Goal: Task Accomplishment & Management: Use online tool/utility

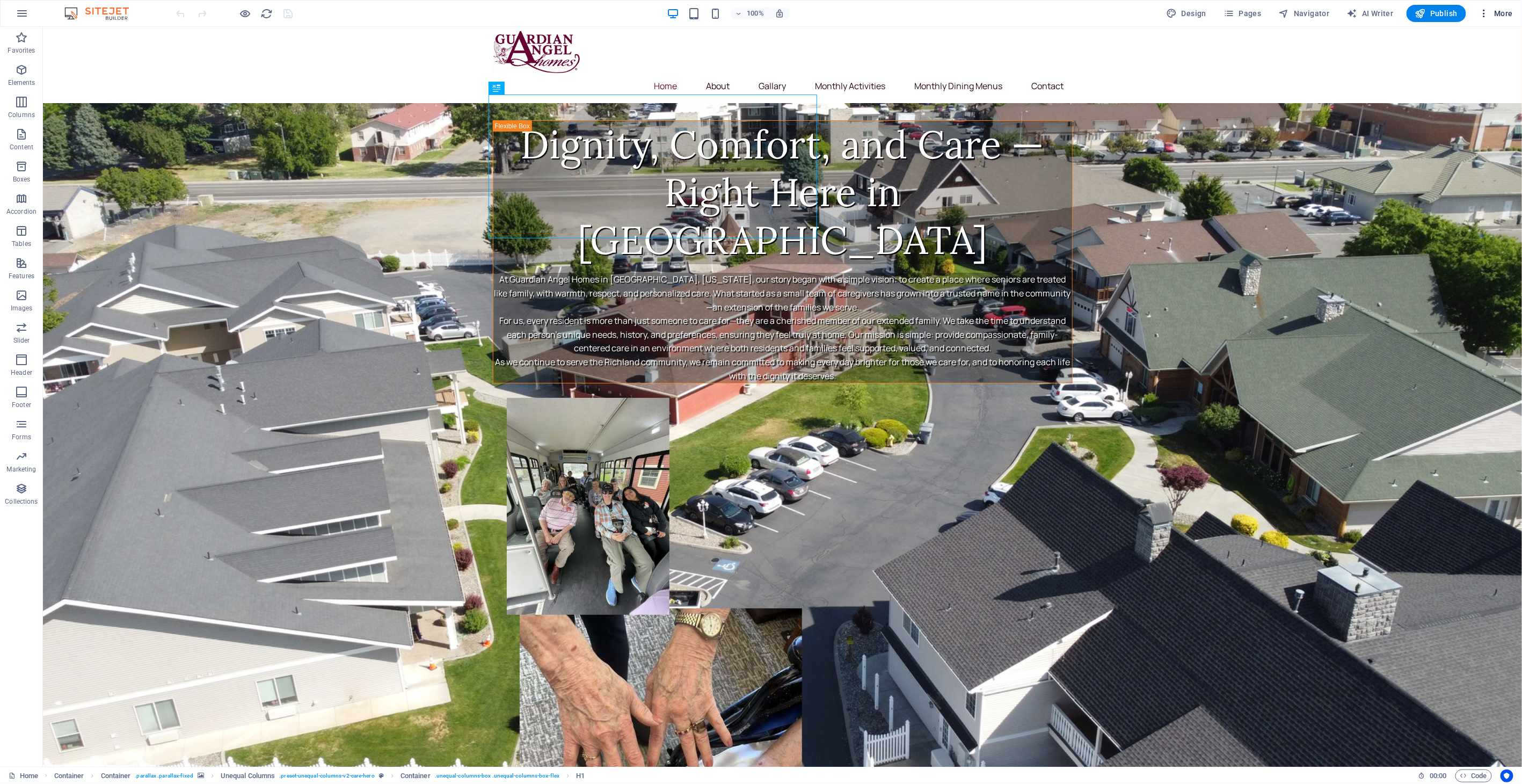
click at [1498, 13] on span "More" at bounding box center [1495, 14] width 34 height 11
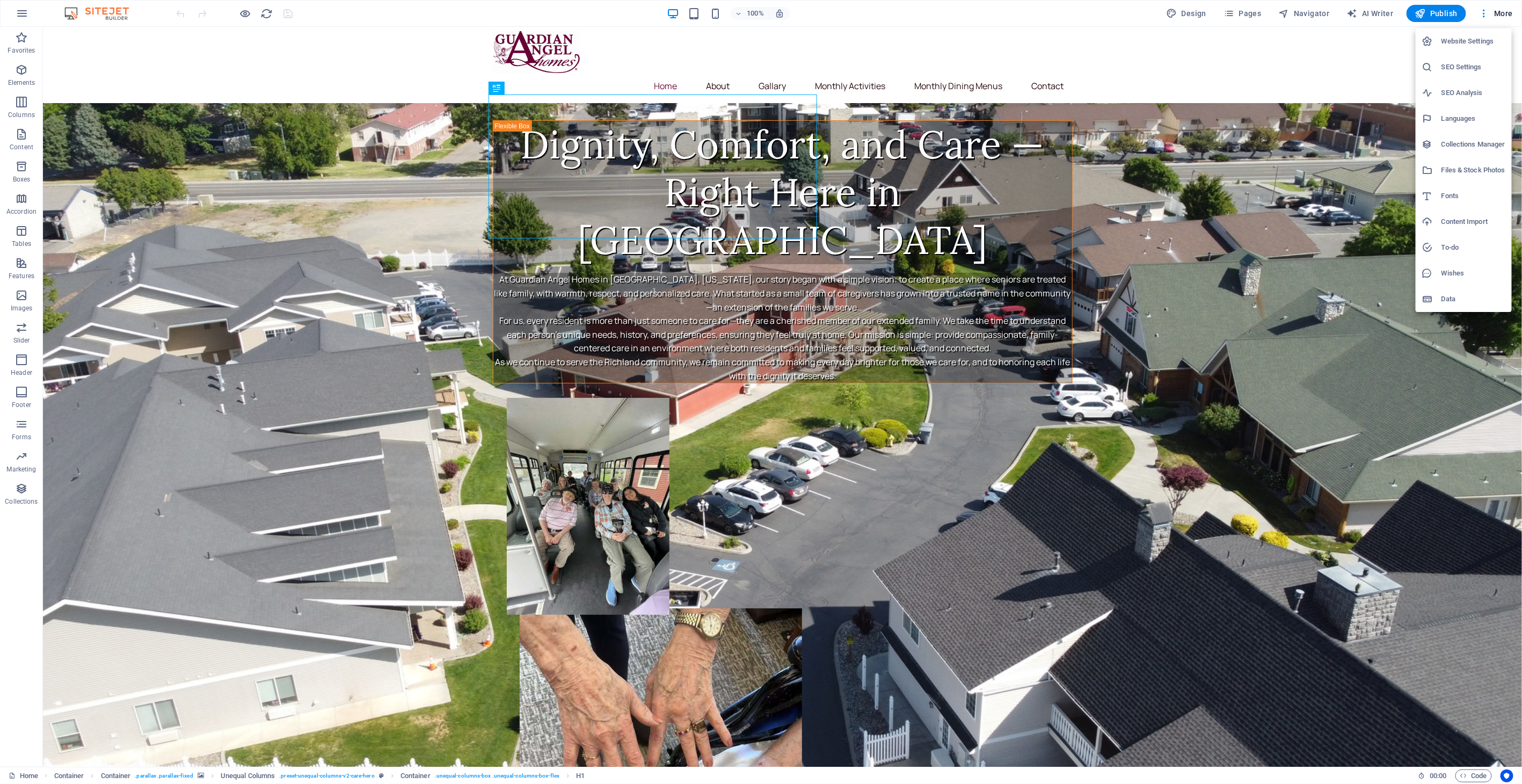
click at [1255, 15] on div at bounding box center [761, 392] width 1522 height 784
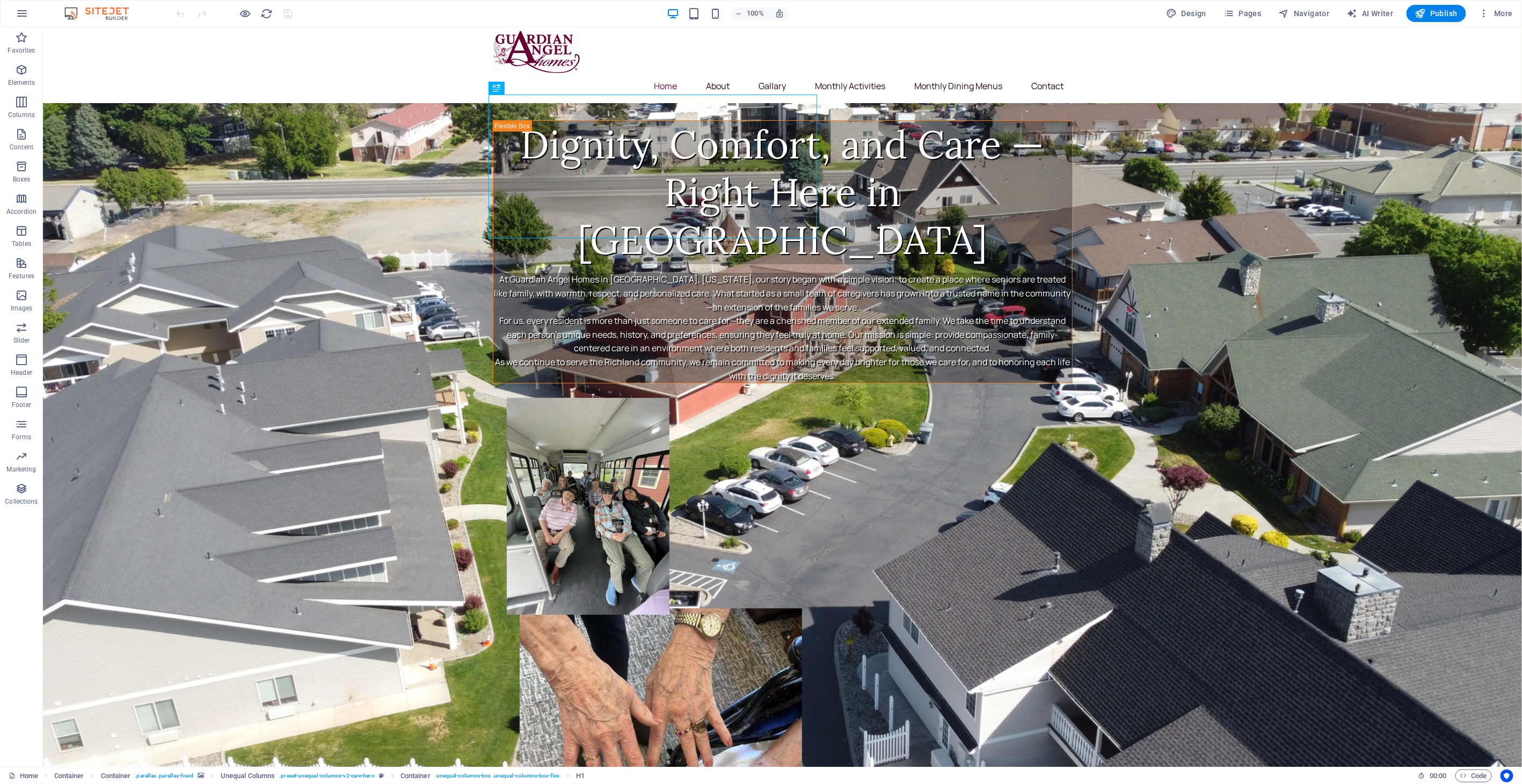
click at [1244, 15] on span "Pages" at bounding box center [1243, 14] width 38 height 11
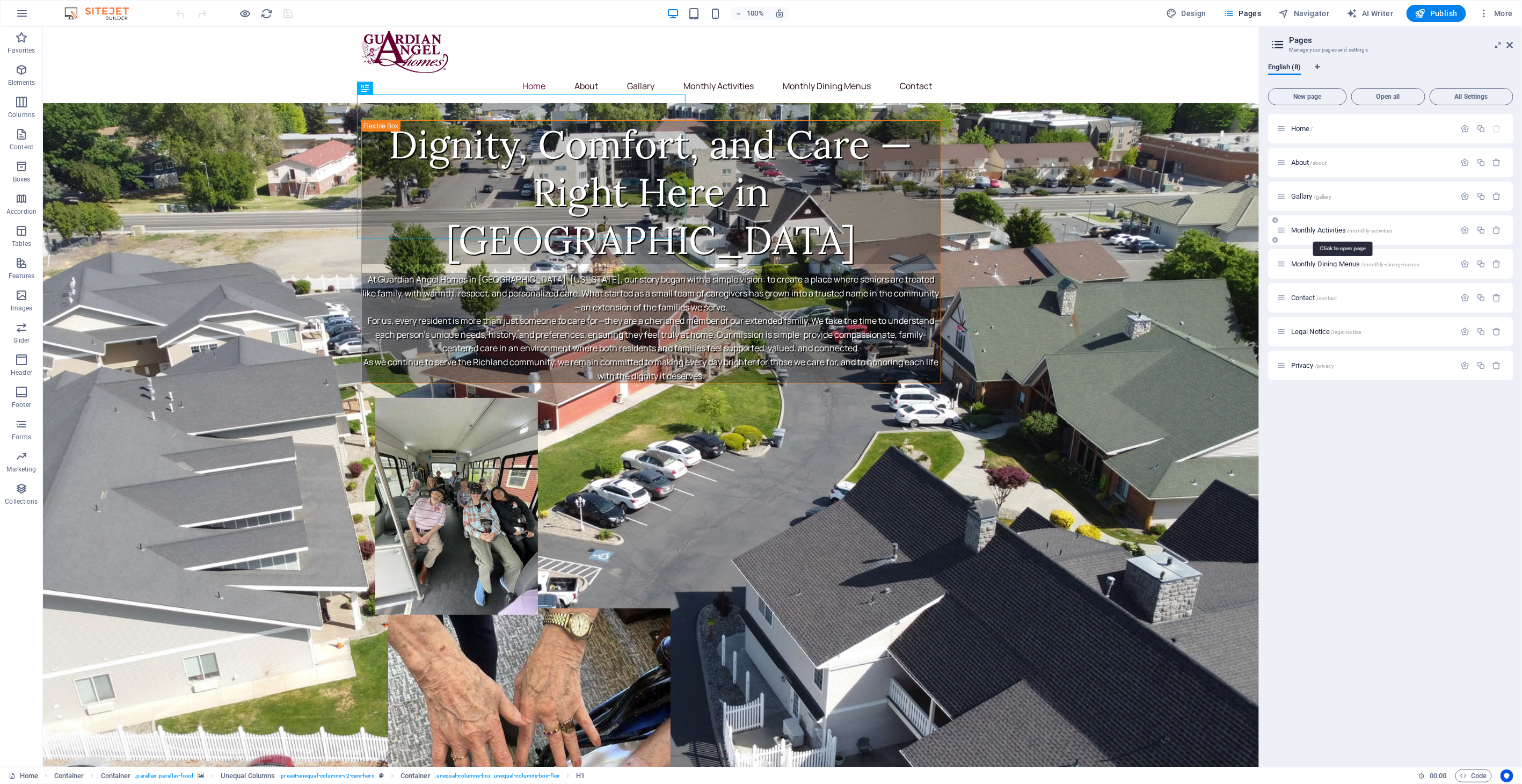
click at [1313, 231] on span "Monthly Activities /monthly-activities" at bounding box center [1341, 230] width 101 height 8
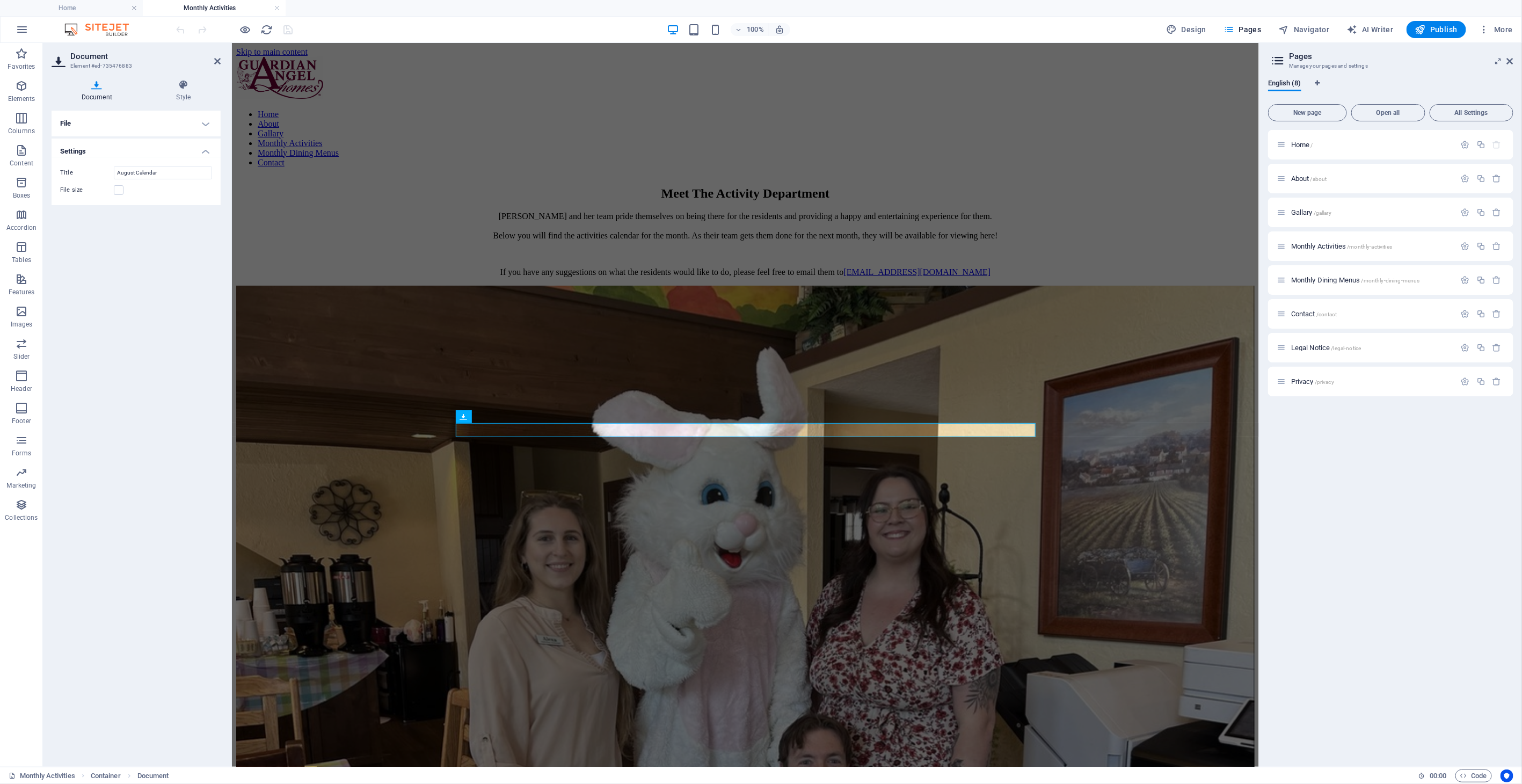
click at [121, 124] on h4 "File" at bounding box center [136, 123] width 169 height 26
click at [146, 165] on link "select files from Files or our free stock photos & videos" at bounding box center [136, 164] width 135 height 17
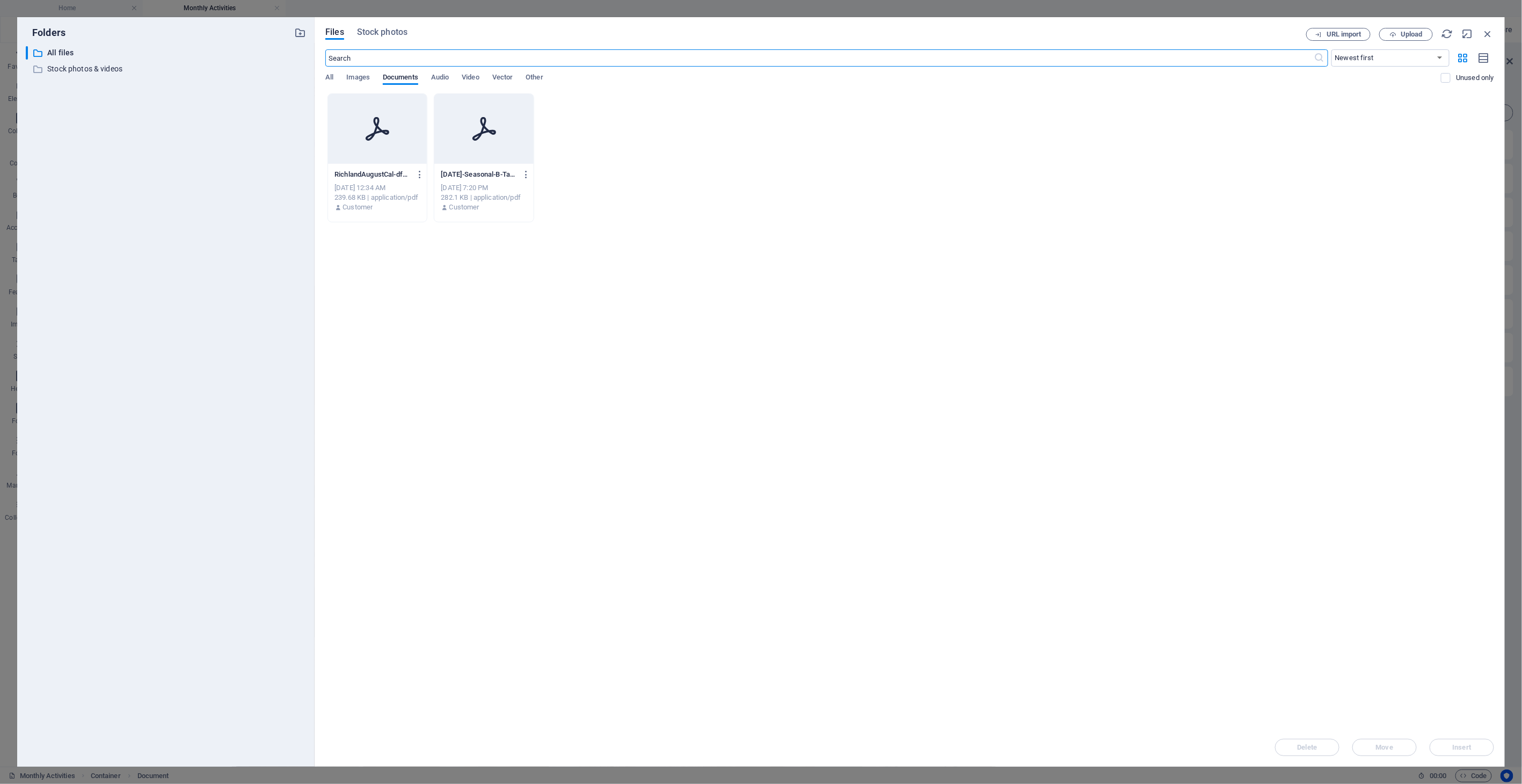
click at [1407, 41] on div "Files Stock photos URL import Upload ​ Newest first Oldest first Name (A-Z) Nam…" at bounding box center [910, 392] width 1169 height 728
click at [1407, 38] on span "Upload" at bounding box center [1412, 34] width 22 height 6
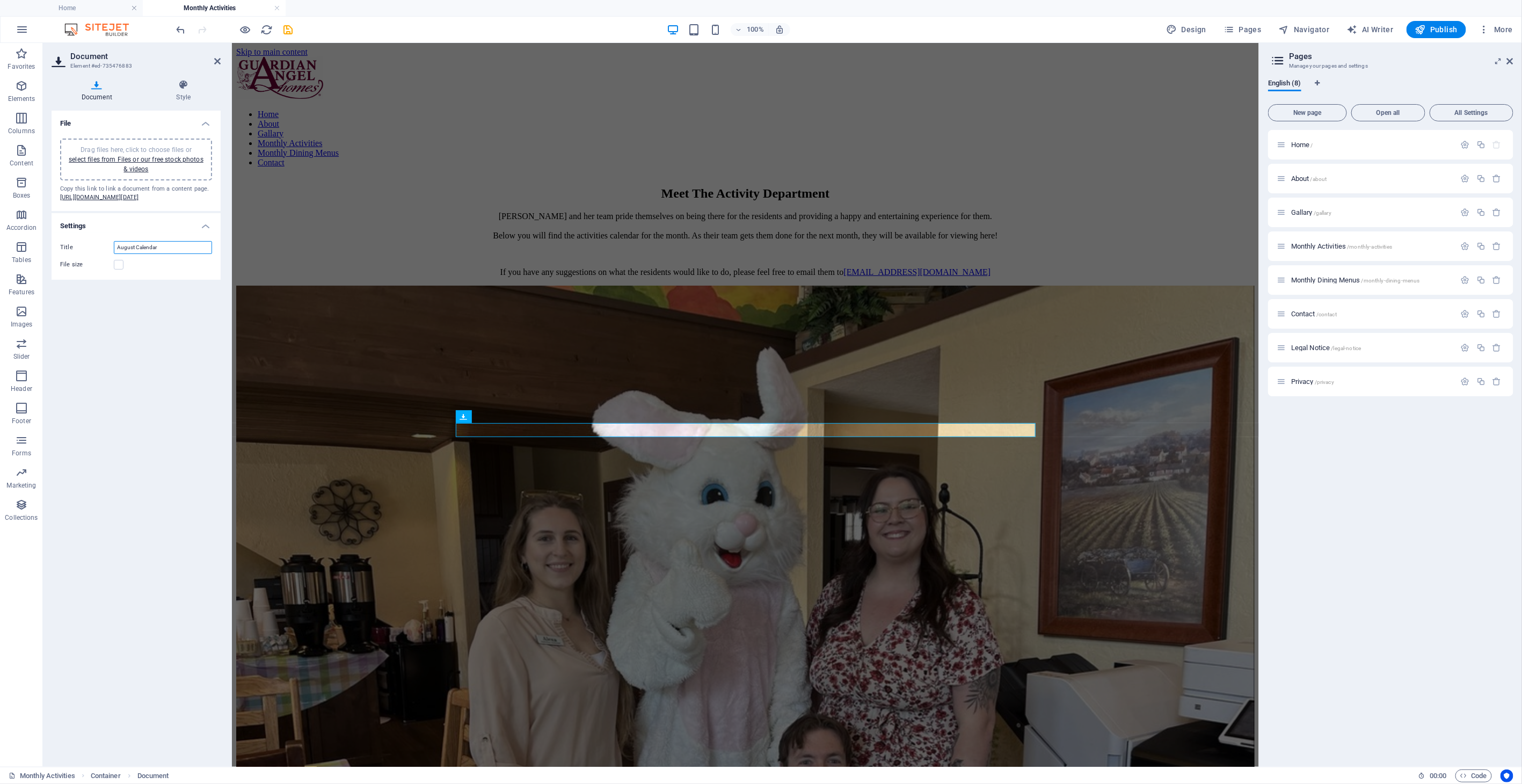
drag, startPoint x: 104, startPoint y: 262, endPoint x: 98, endPoint y: 261, distance: 6.1
click at [98, 254] on div "Title August Calendar" at bounding box center [136, 248] width 152 height 13
click at [132, 254] on input "August Calendar" at bounding box center [163, 248] width 98 height 13
type input "September Calendar"
click at [177, 334] on div "File Drag files here, click to choose files or select files from Files or our f…" at bounding box center [136, 434] width 169 height 648
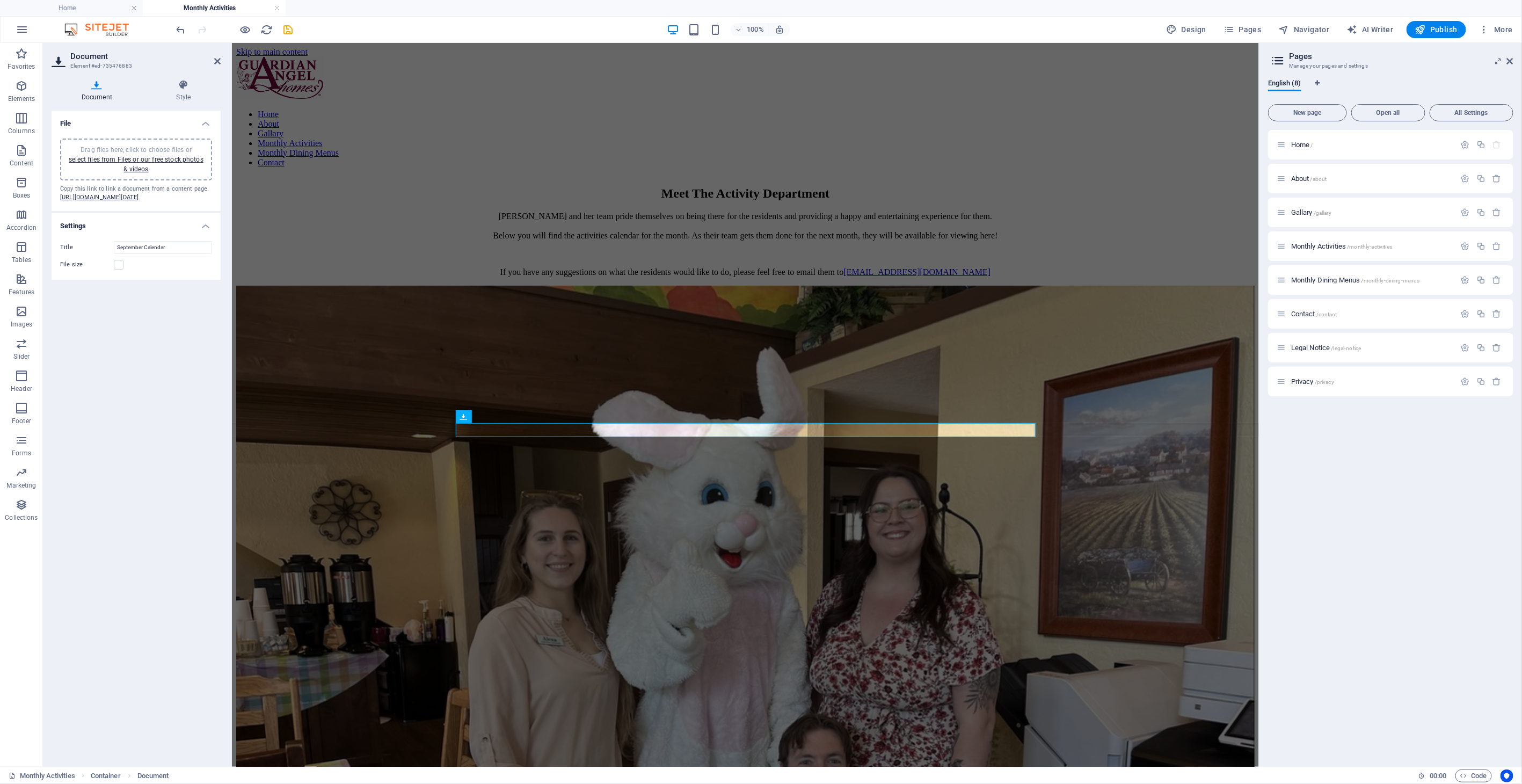
click at [124, 271] on div "File size" at bounding box center [136, 265] width 152 height 13
click at [121, 269] on label at bounding box center [119, 265] width 9 height 9
click at [0, 0] on input "File size" at bounding box center [0, 0] width 0 height 0
click at [121, 269] on label at bounding box center [119, 265] width 9 height 9
click at [0, 0] on input "File size" at bounding box center [0, 0] width 0 height 0
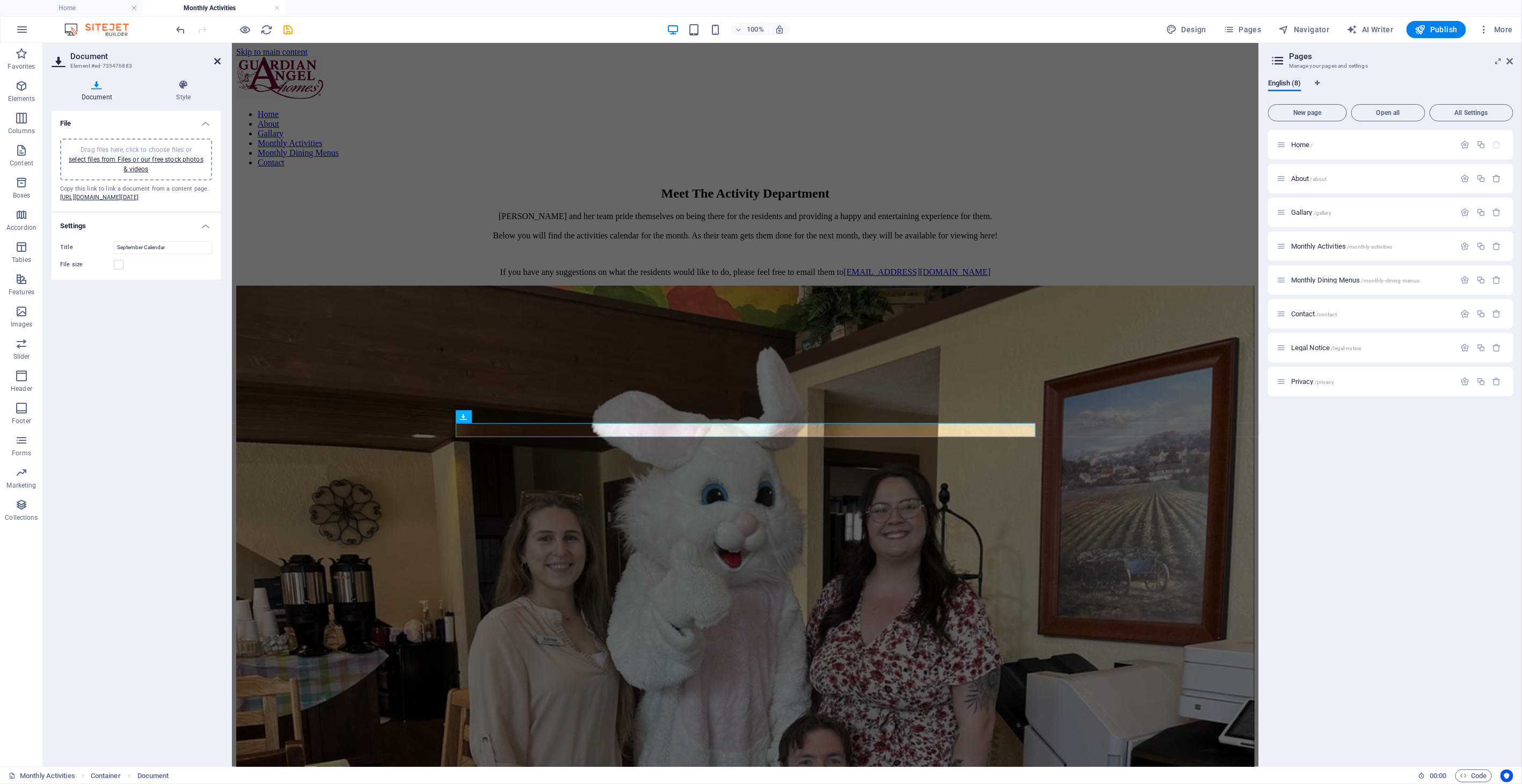
click at [219, 58] on icon at bounding box center [217, 61] width 6 height 9
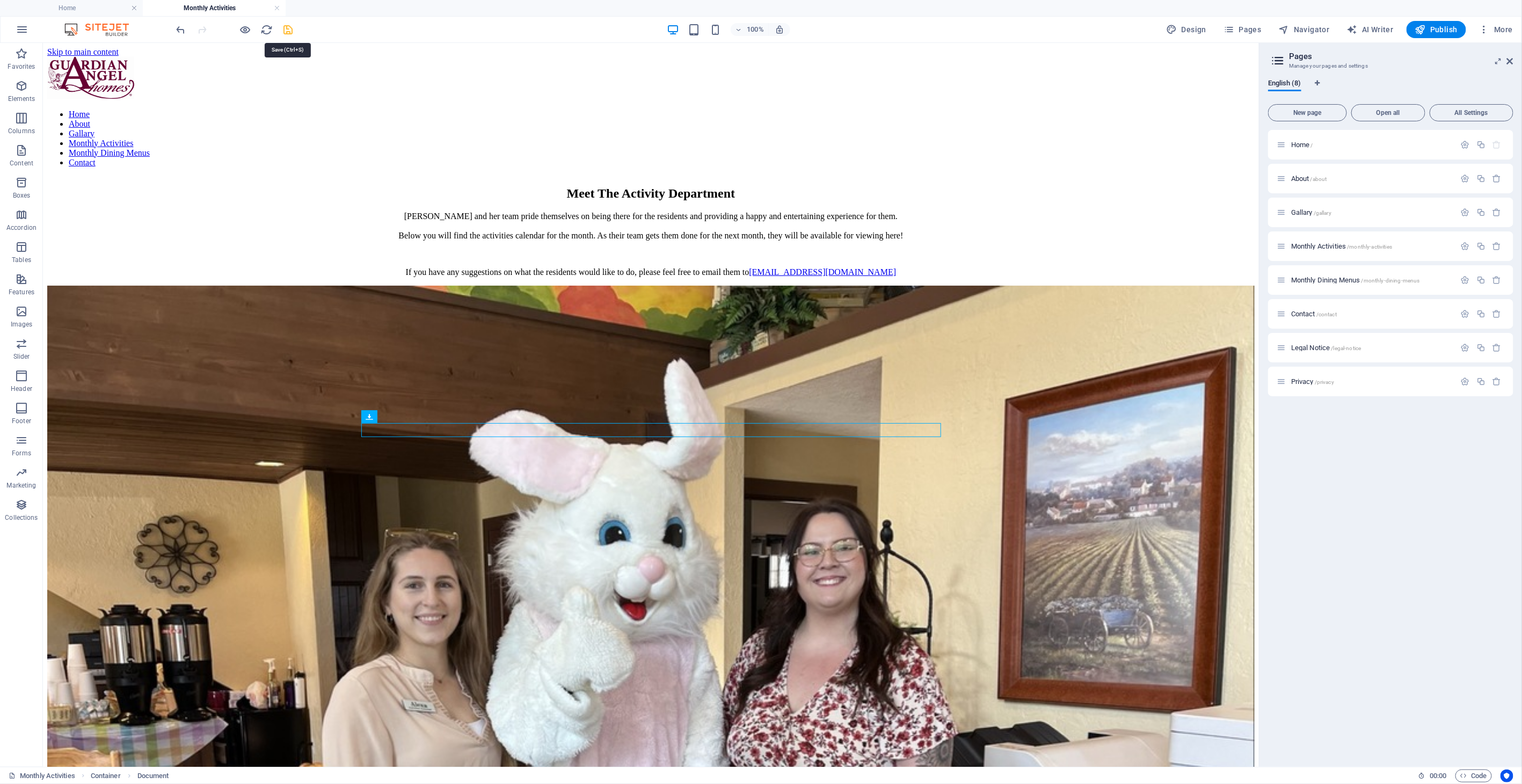
click at [285, 31] on icon "save" at bounding box center [288, 30] width 12 height 12
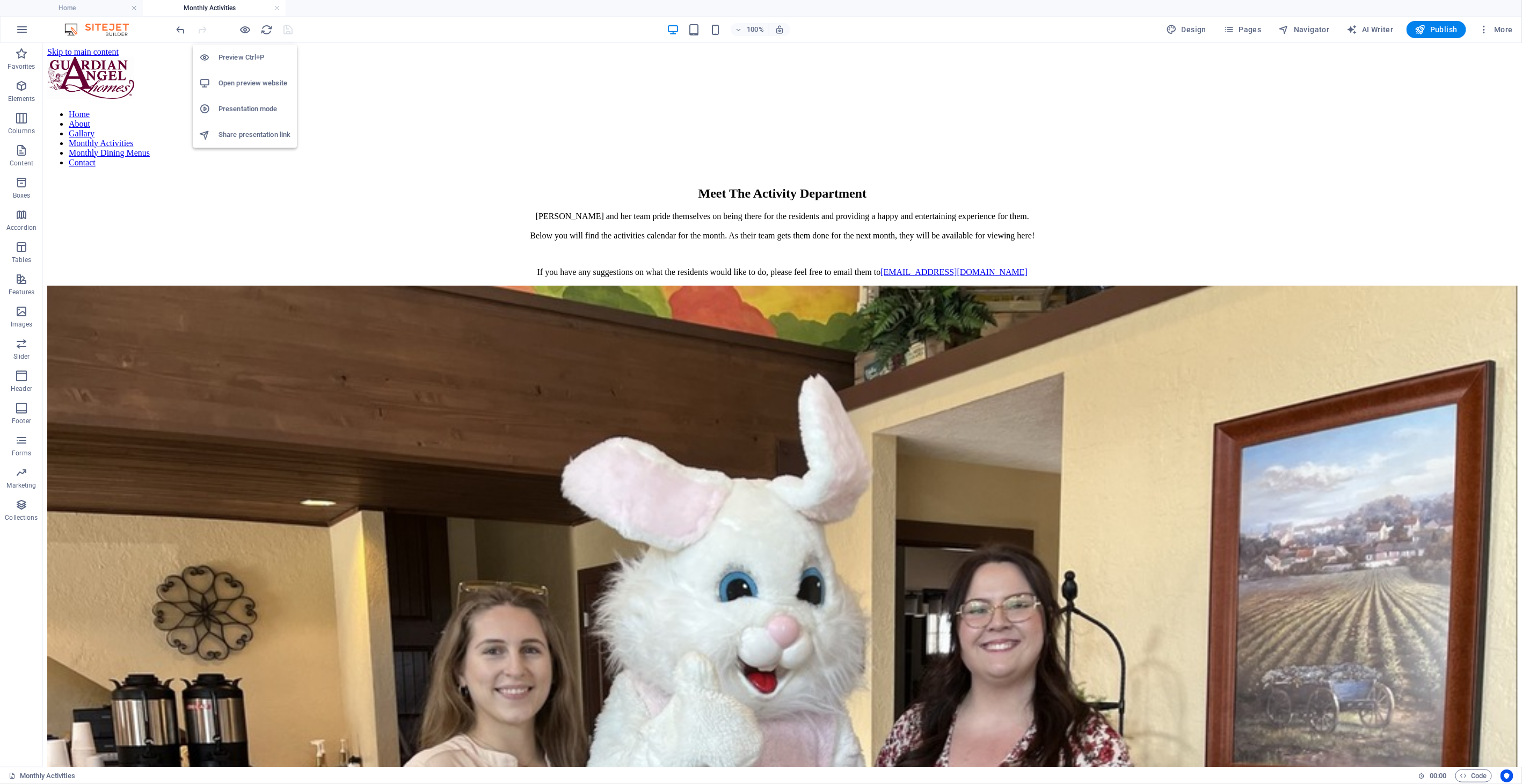
click at [246, 84] on h6 "Open preview website" at bounding box center [255, 83] width 72 height 13
click at [18, 61] on span "Favorites" at bounding box center [21, 60] width 43 height 26
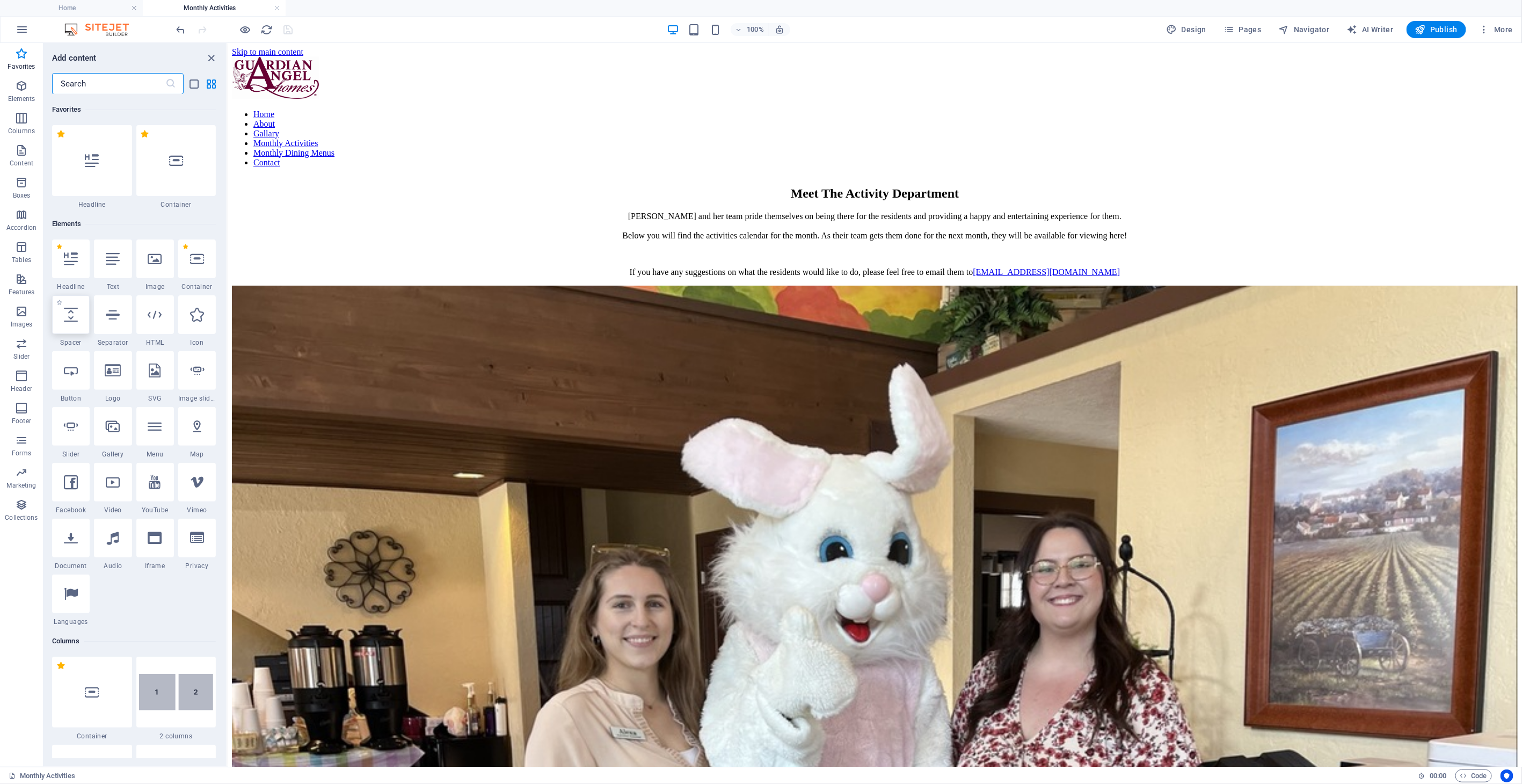
click at [78, 319] on div at bounding box center [71, 314] width 38 height 38
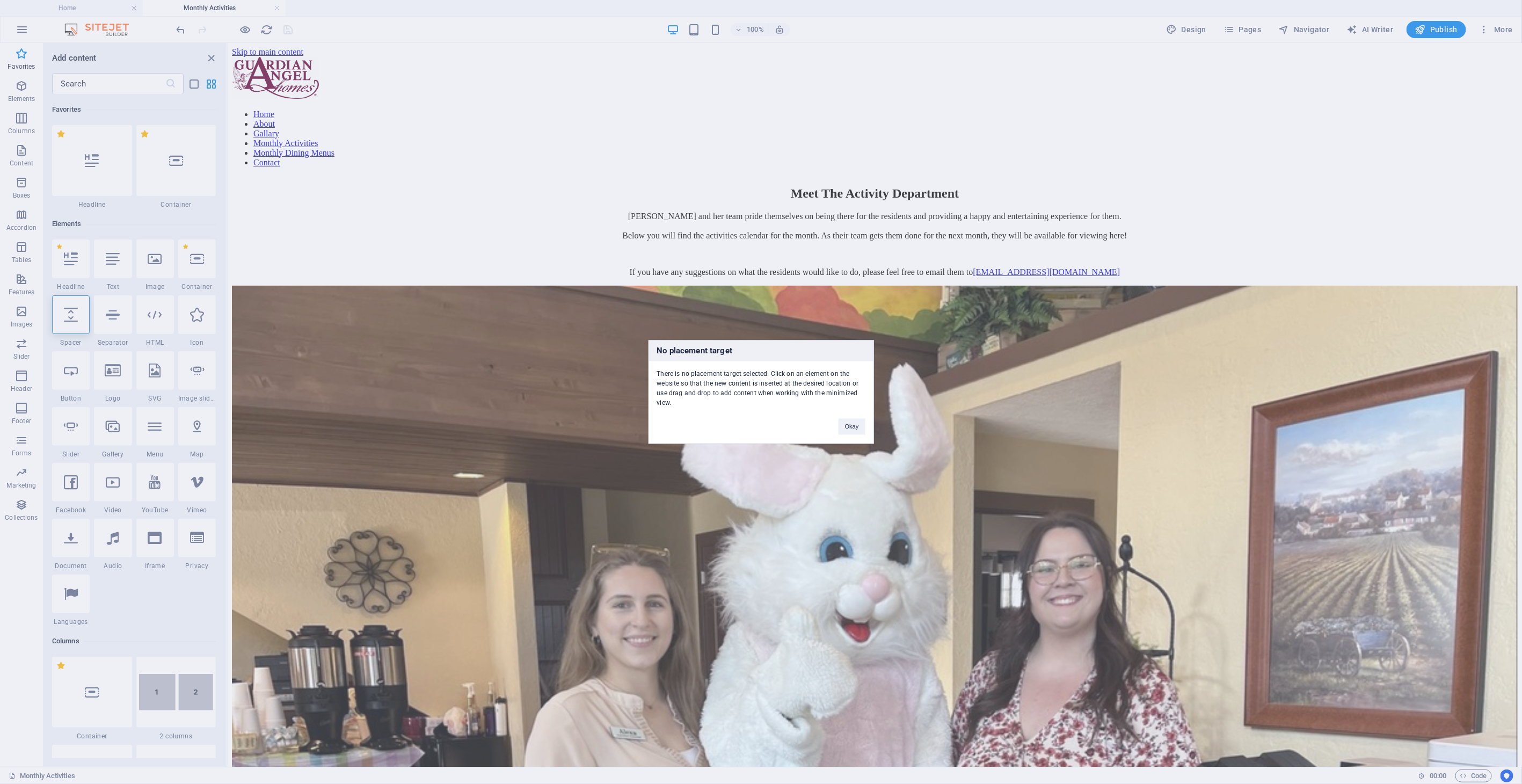
drag, startPoint x: 849, startPoint y: 423, endPoint x: 620, endPoint y: 409, distance: 229.4
click at [843, 423] on button "Okay" at bounding box center [851, 427] width 27 height 16
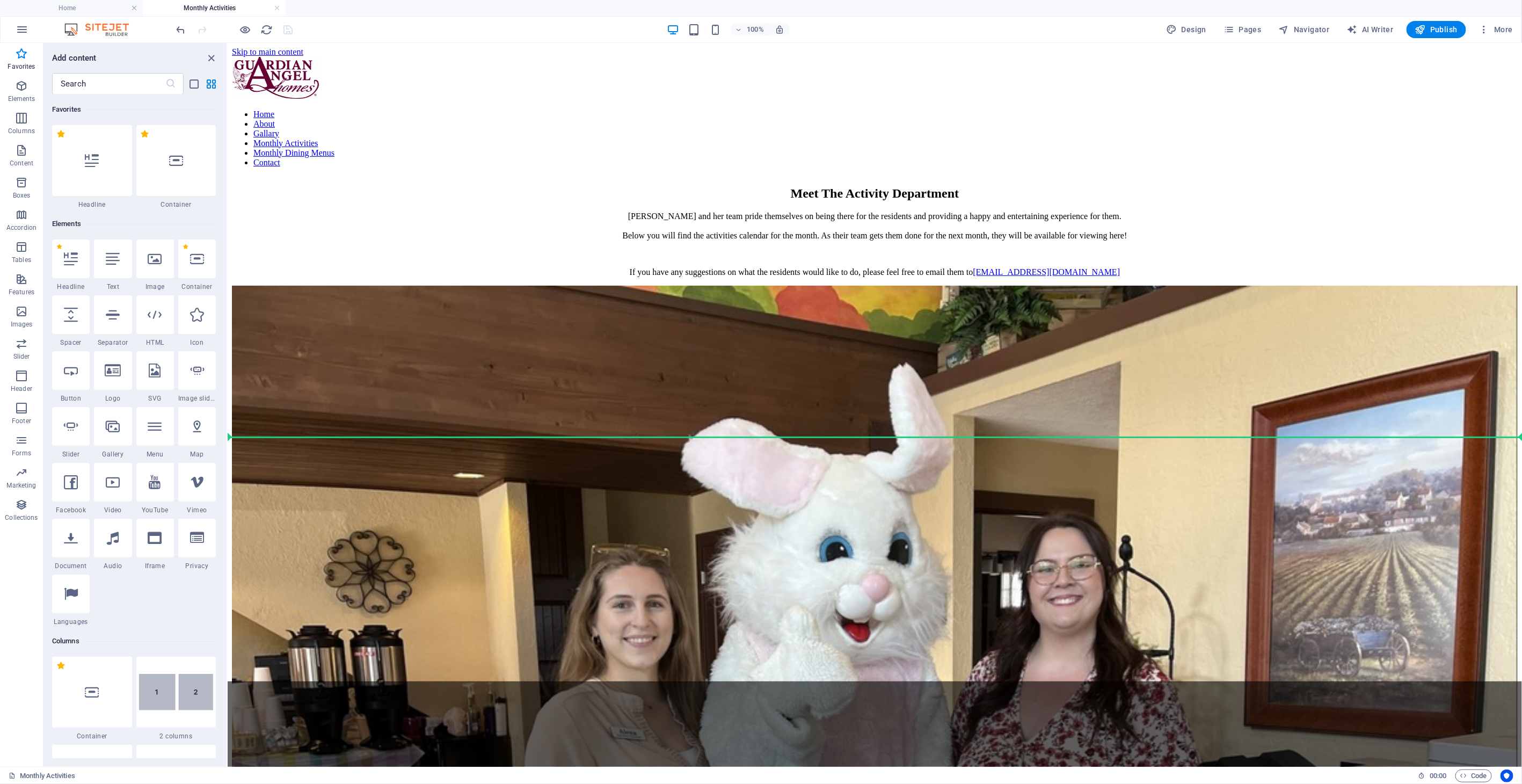
select select "px"
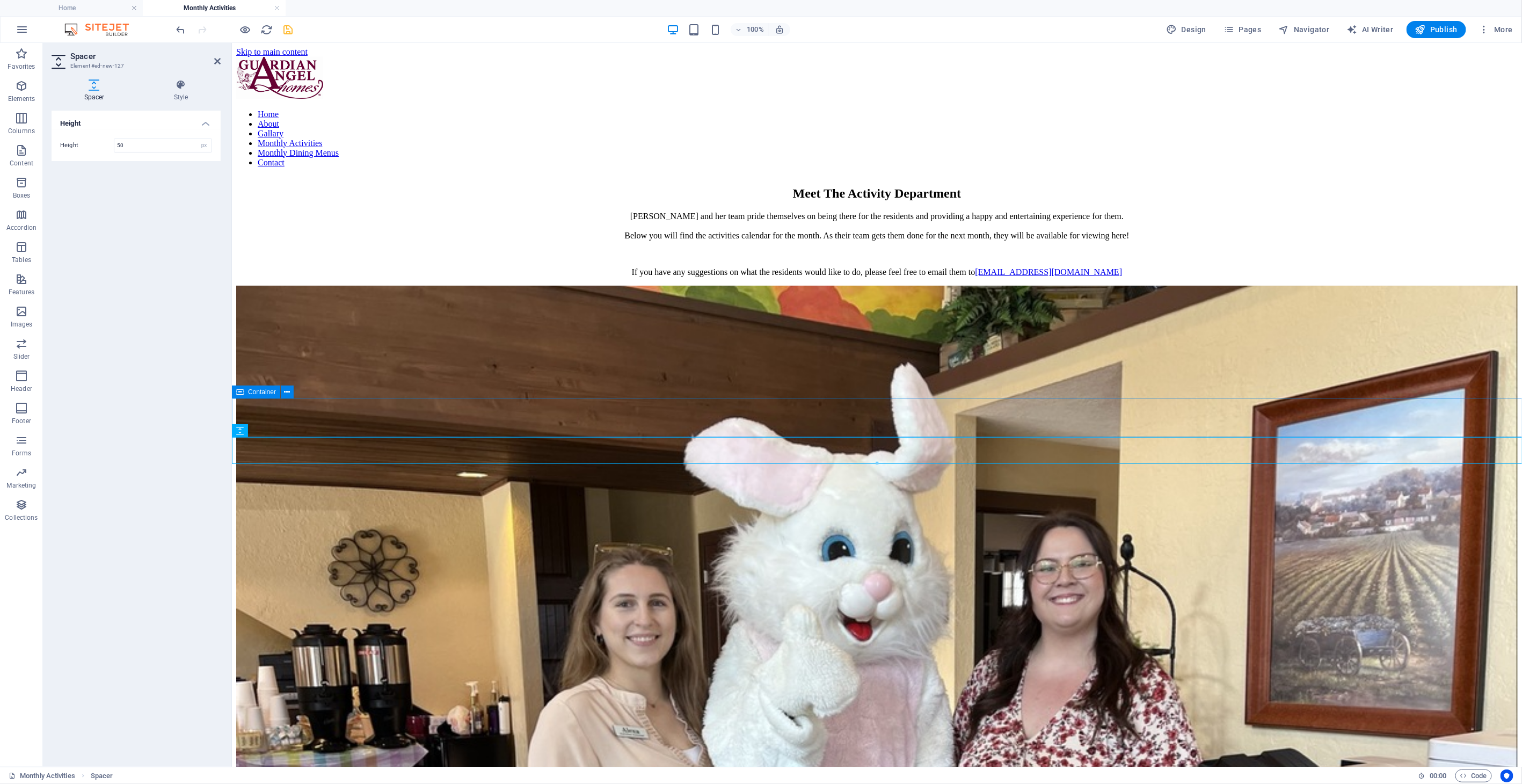
click at [267, 392] on span "Container" at bounding box center [262, 392] width 28 height 6
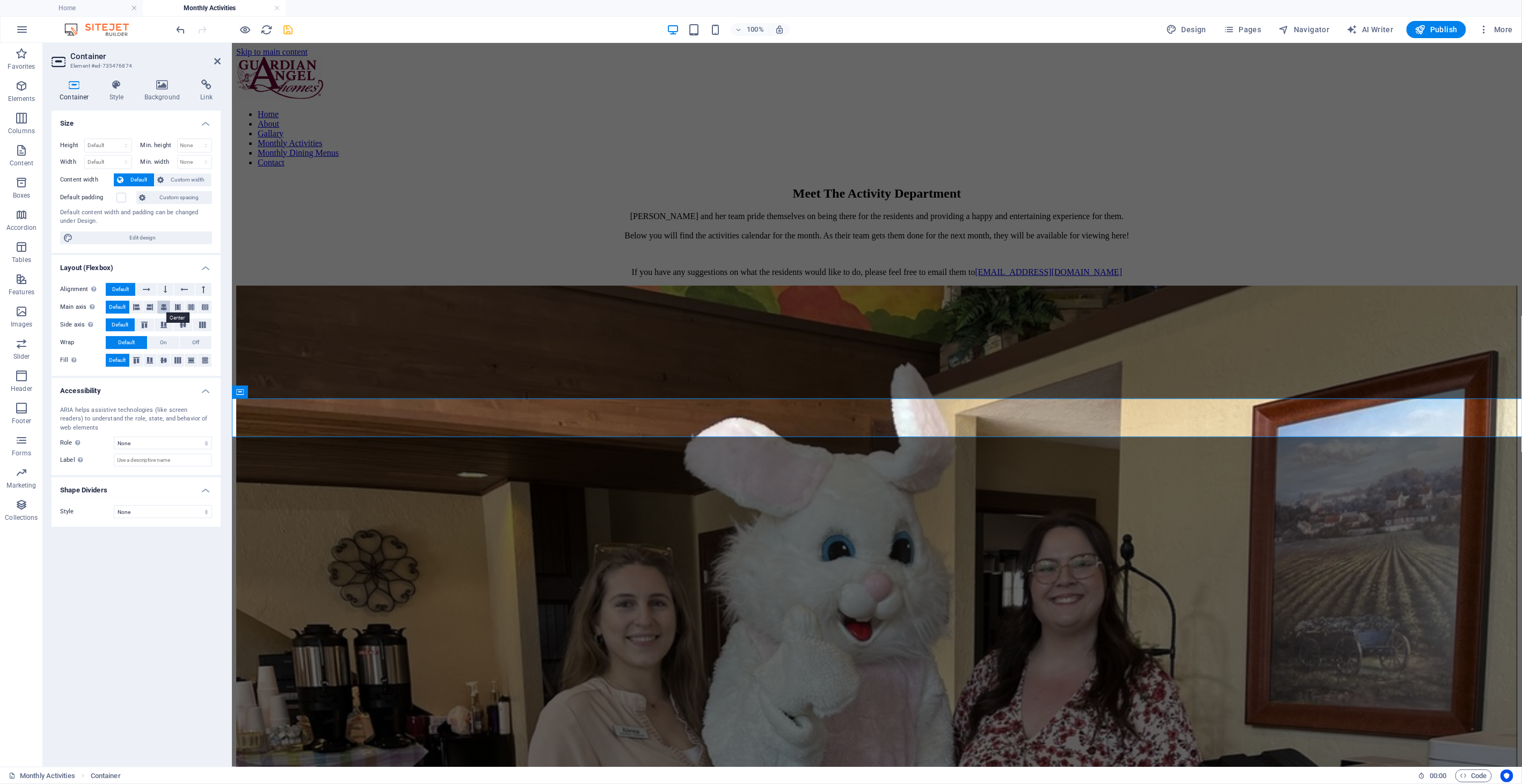
click at [162, 308] on icon at bounding box center [164, 307] width 6 height 13
click at [610, 419] on span "Document" at bounding box center [618, 417] width 30 height 6
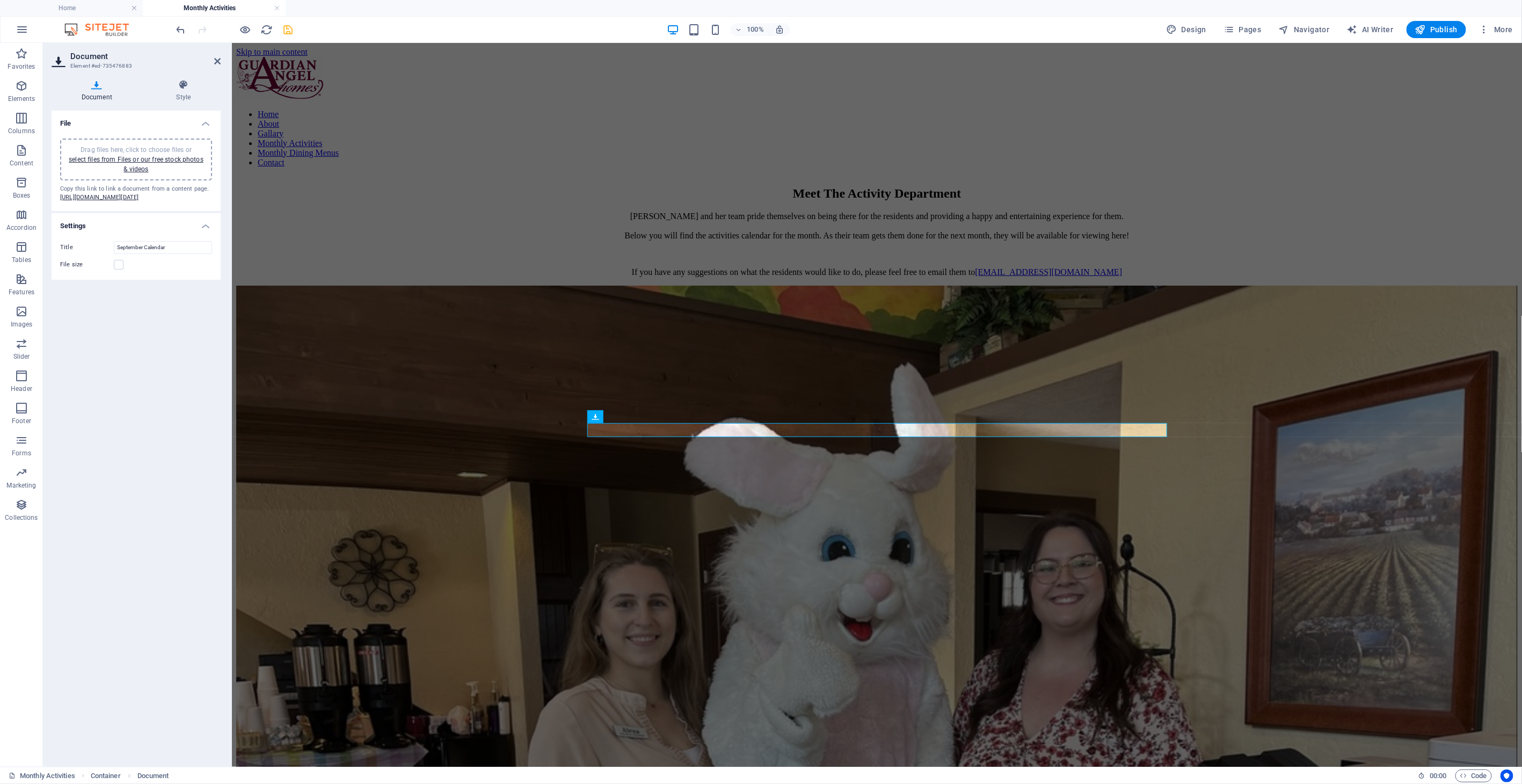
click at [184, 73] on div "Document Style File Drag files here, click to choose files or select files from…" at bounding box center [136, 419] width 186 height 696
click at [184, 84] on icon at bounding box center [183, 84] width 74 height 11
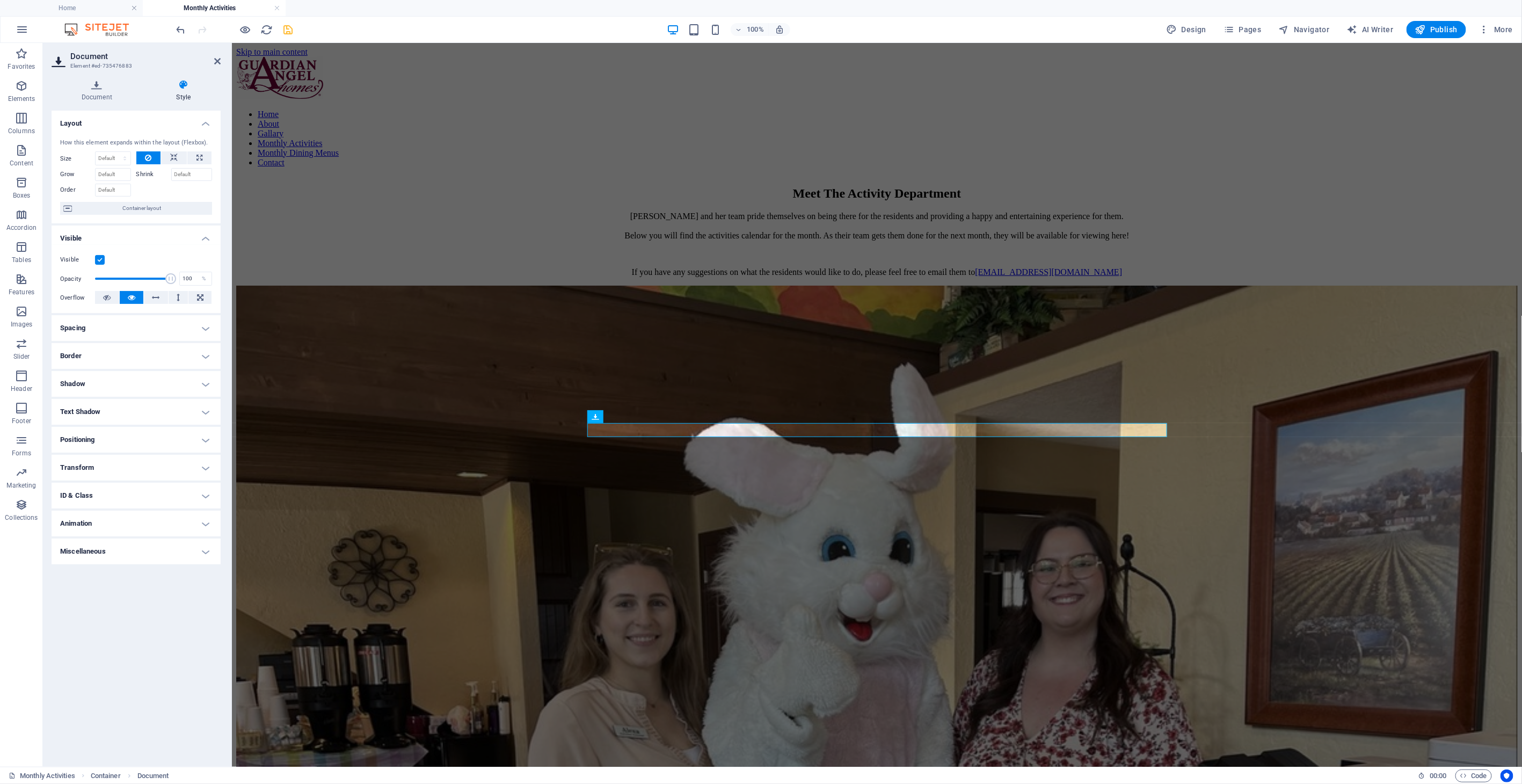
click at [131, 324] on h4 "Spacing" at bounding box center [136, 328] width 169 height 26
click at [112, 482] on h4 "Positioning" at bounding box center [136, 483] width 169 height 26
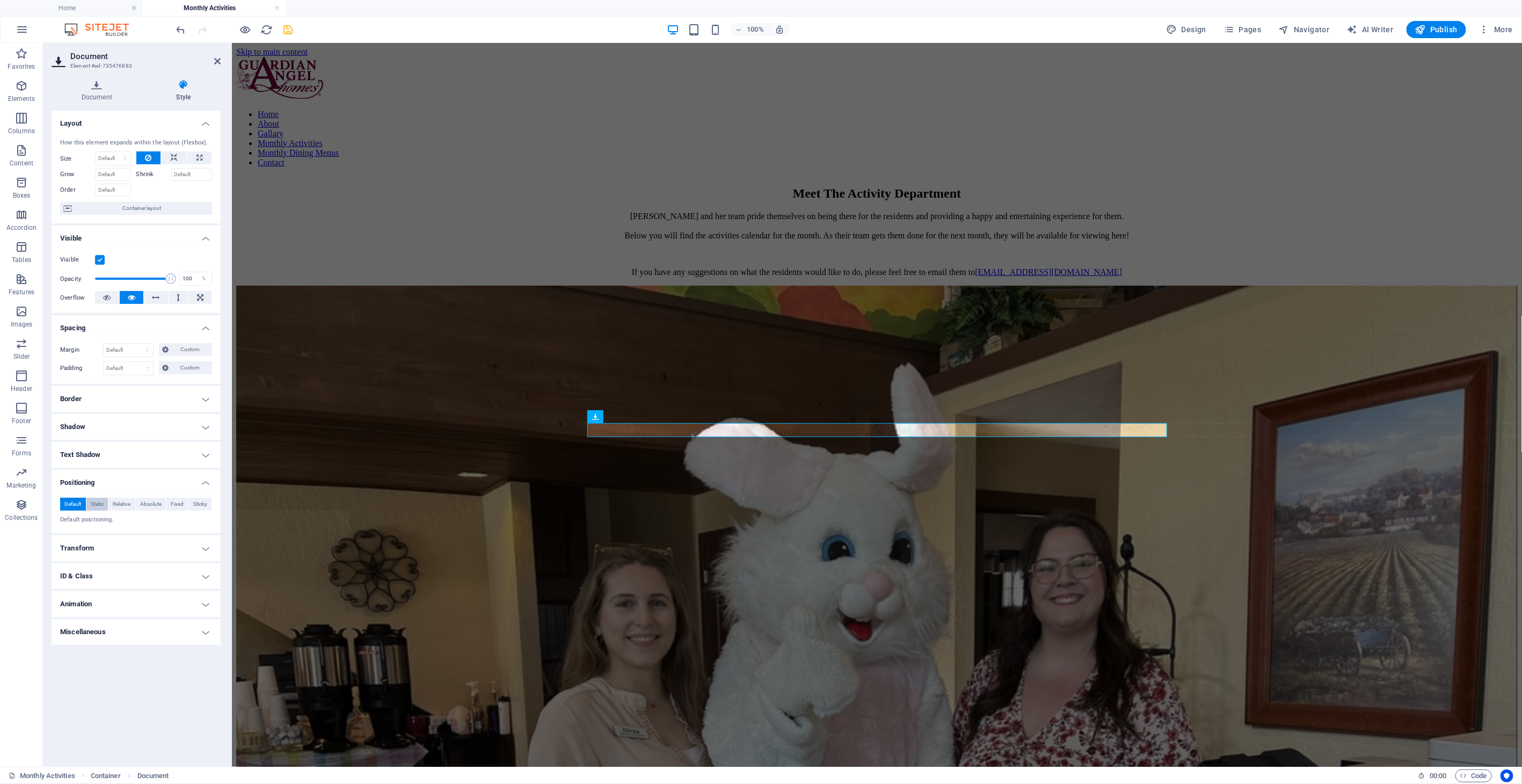
click at [95, 506] on span "Static" at bounding box center [97, 504] width 13 height 13
click at [120, 502] on span "Relative" at bounding box center [122, 504] width 18 height 13
drag, startPoint x: 70, startPoint y: 502, endPoint x: 78, endPoint y: 503, distance: 8.1
click at [71, 502] on span "Default" at bounding box center [73, 504] width 17 height 13
click at [116, 549] on h4 "Transform" at bounding box center [136, 548] width 169 height 26
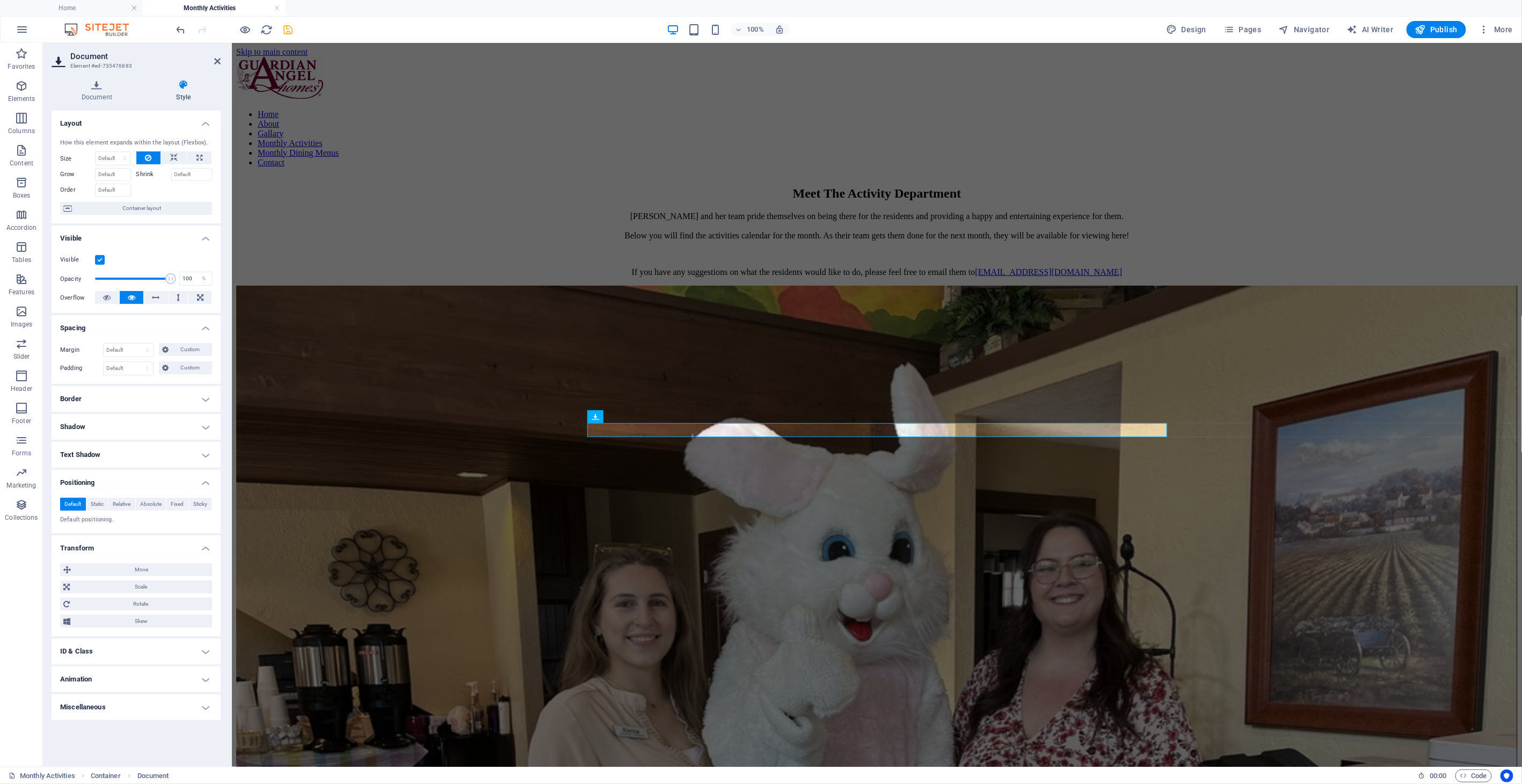
click at [115, 549] on h4 "Transform" at bounding box center [136, 545] width 169 height 19
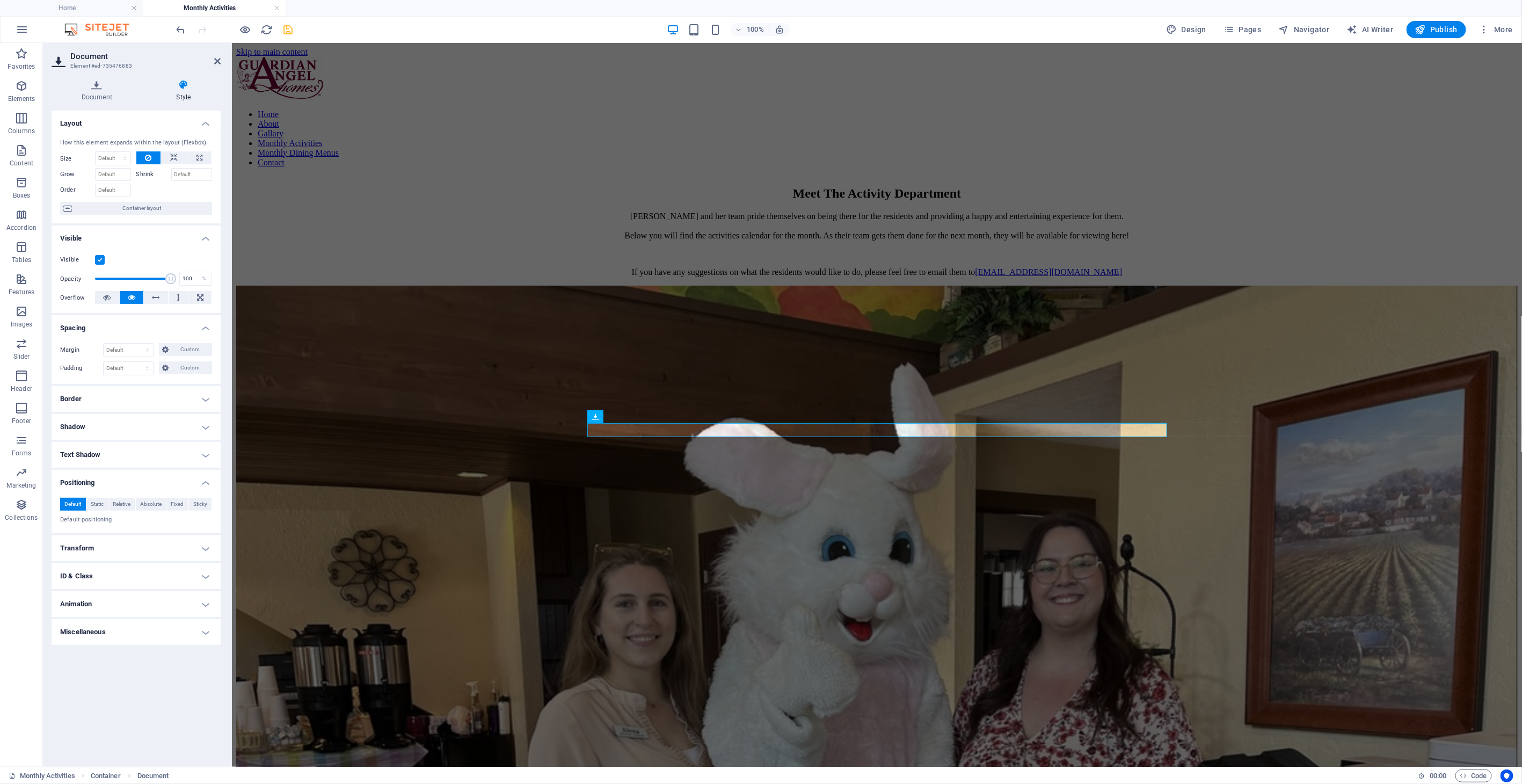
click at [112, 569] on h4 "ID & Class" at bounding box center [136, 576] width 169 height 26
click at [112, 570] on h4 "ID & Class" at bounding box center [136, 572] width 169 height 19
click at [118, 619] on h4 "Miscellaneous" at bounding box center [136, 632] width 169 height 26
click at [120, 612] on h4 "Animation" at bounding box center [136, 604] width 169 height 26
click at [109, 600] on h4 "Animation" at bounding box center [136, 600] width 169 height 19
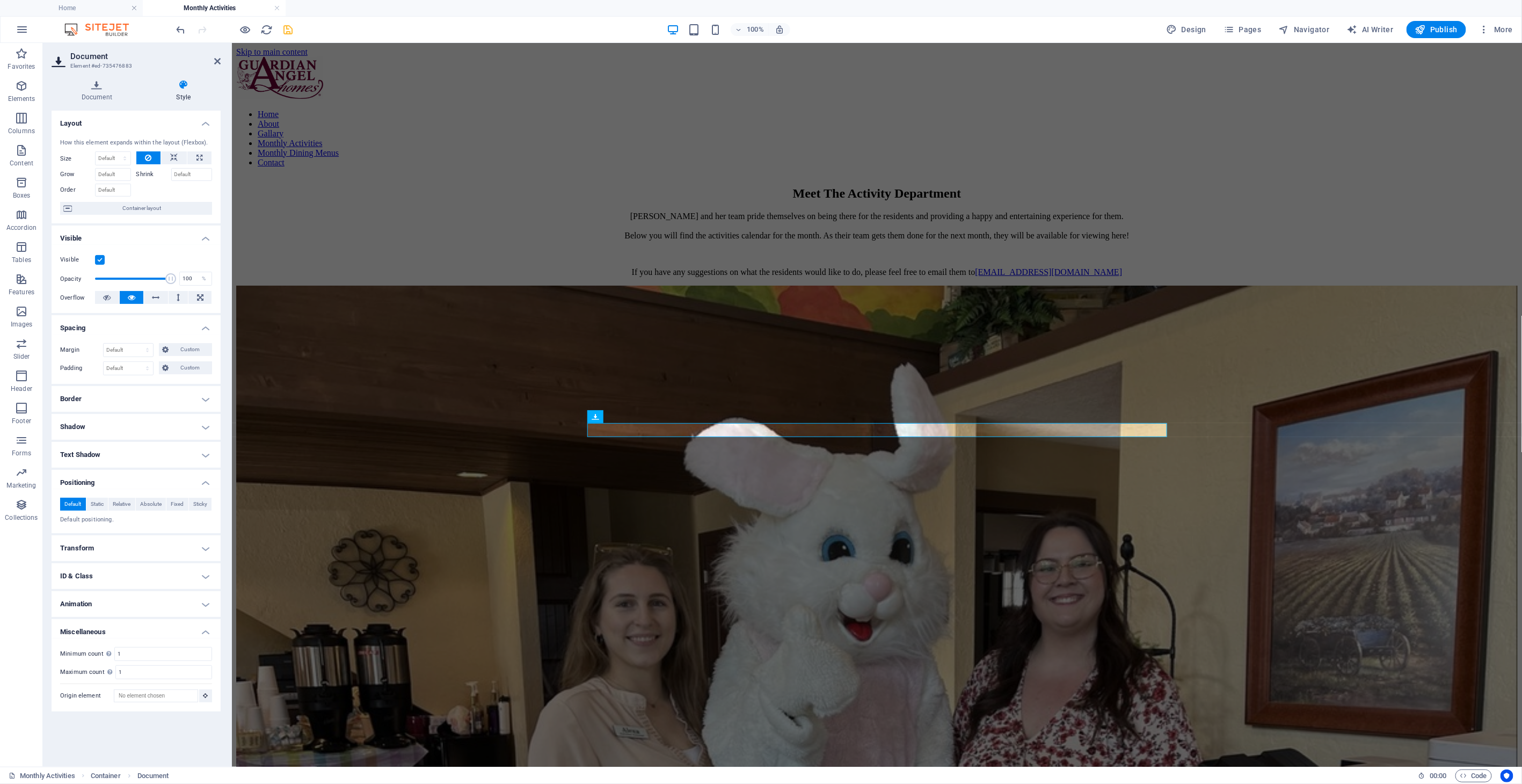
click at [101, 604] on h4 "Animation" at bounding box center [136, 604] width 169 height 26
click at [101, 606] on h4 "Animation" at bounding box center [136, 600] width 169 height 19
click at [99, 629] on h4 "Miscellaneous" at bounding box center [136, 629] width 169 height 19
click at [169, 161] on button at bounding box center [174, 158] width 26 height 13
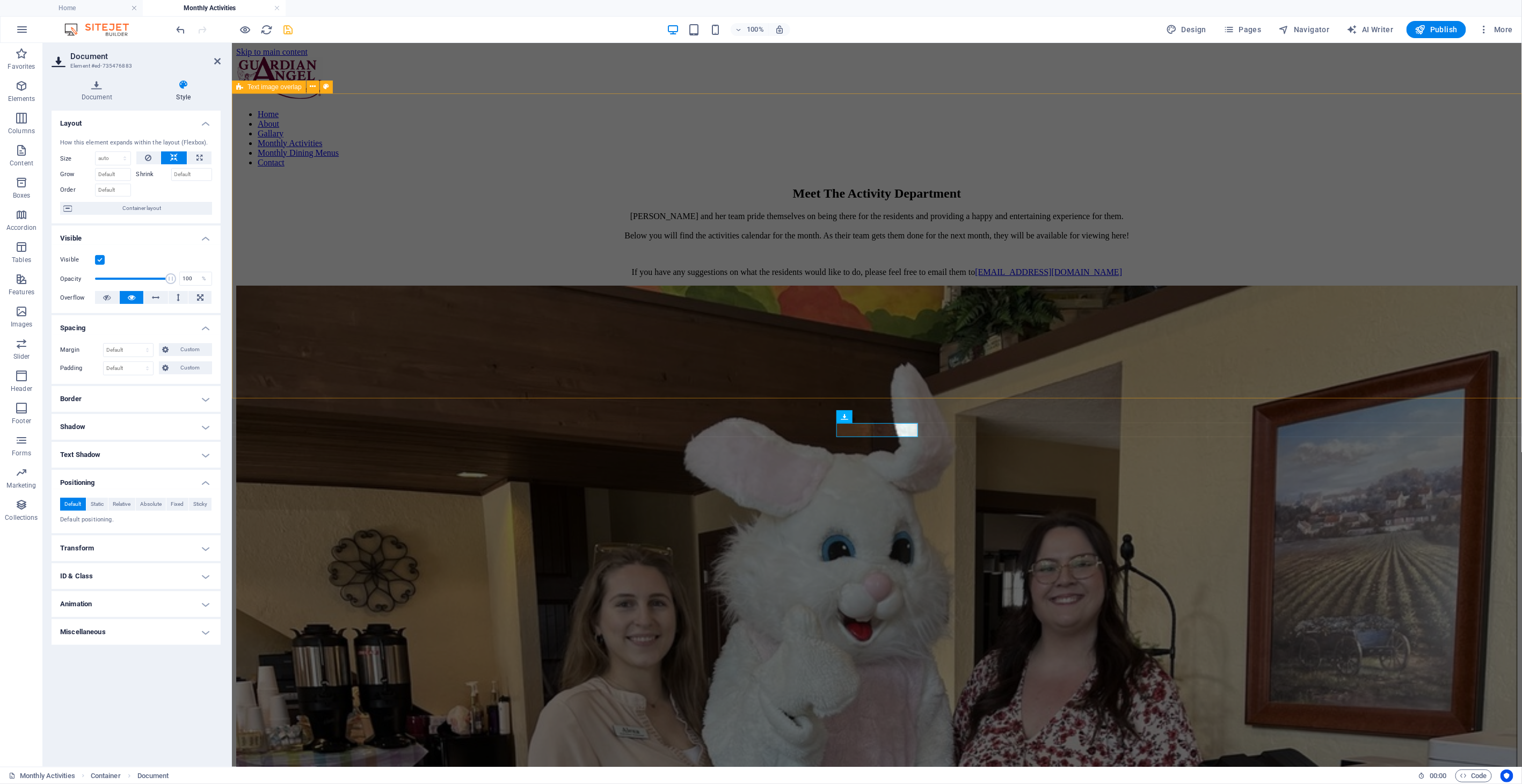
drag, startPoint x: 398, startPoint y: 325, endPoint x: 590, endPoint y: 324, distance: 192.0
click at [588, 325] on div "Meet The Activity Department [PERSON_NAME] and her team pride themselves on bei…" at bounding box center [876, 712] width 1282 height 1073
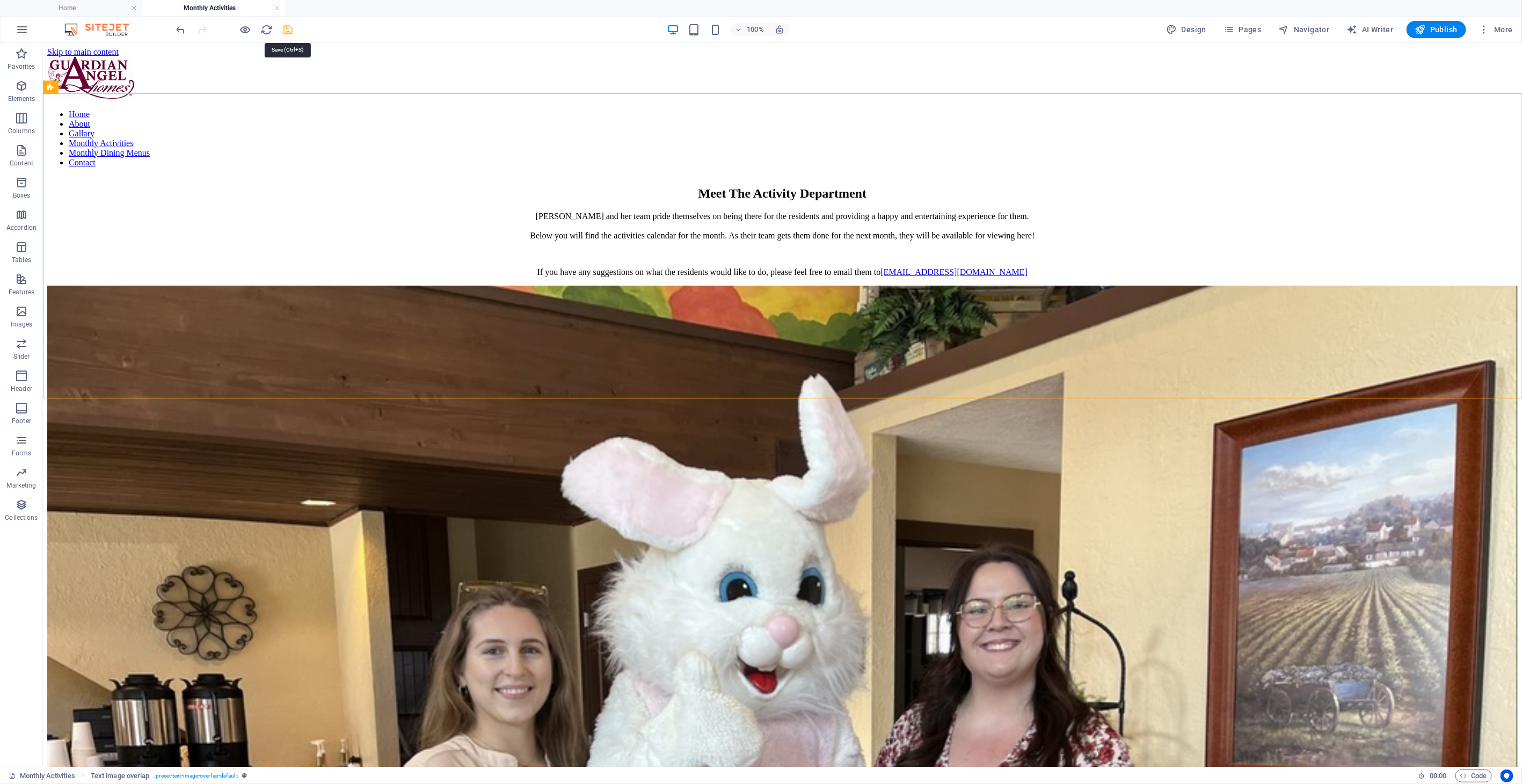
click at [288, 30] on icon "save" at bounding box center [288, 30] width 12 height 12
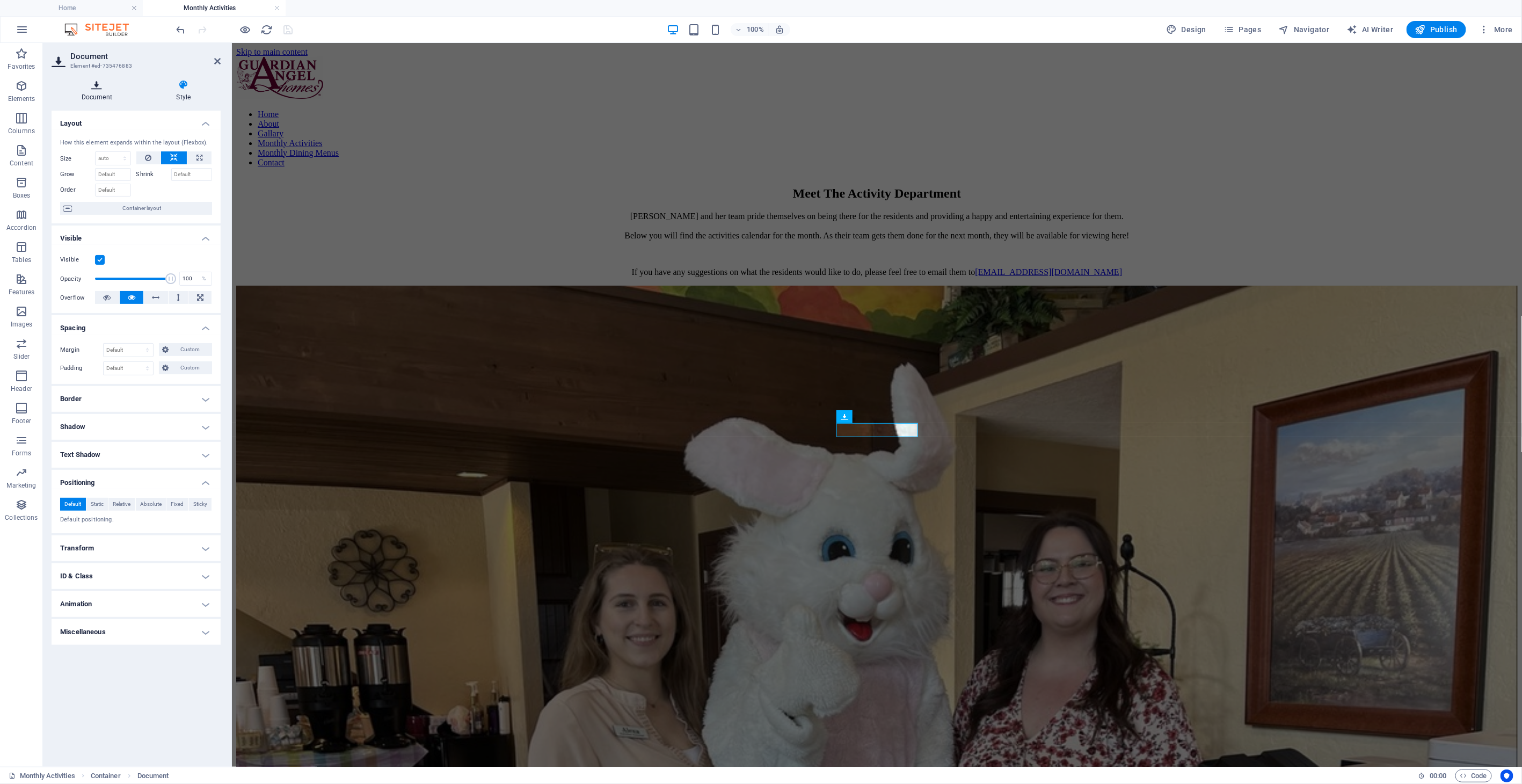
drag, startPoint x: 112, startPoint y: 93, endPoint x: 113, endPoint y: 99, distance: 6.1
click at [113, 93] on h4 "Document" at bounding box center [99, 90] width 95 height 22
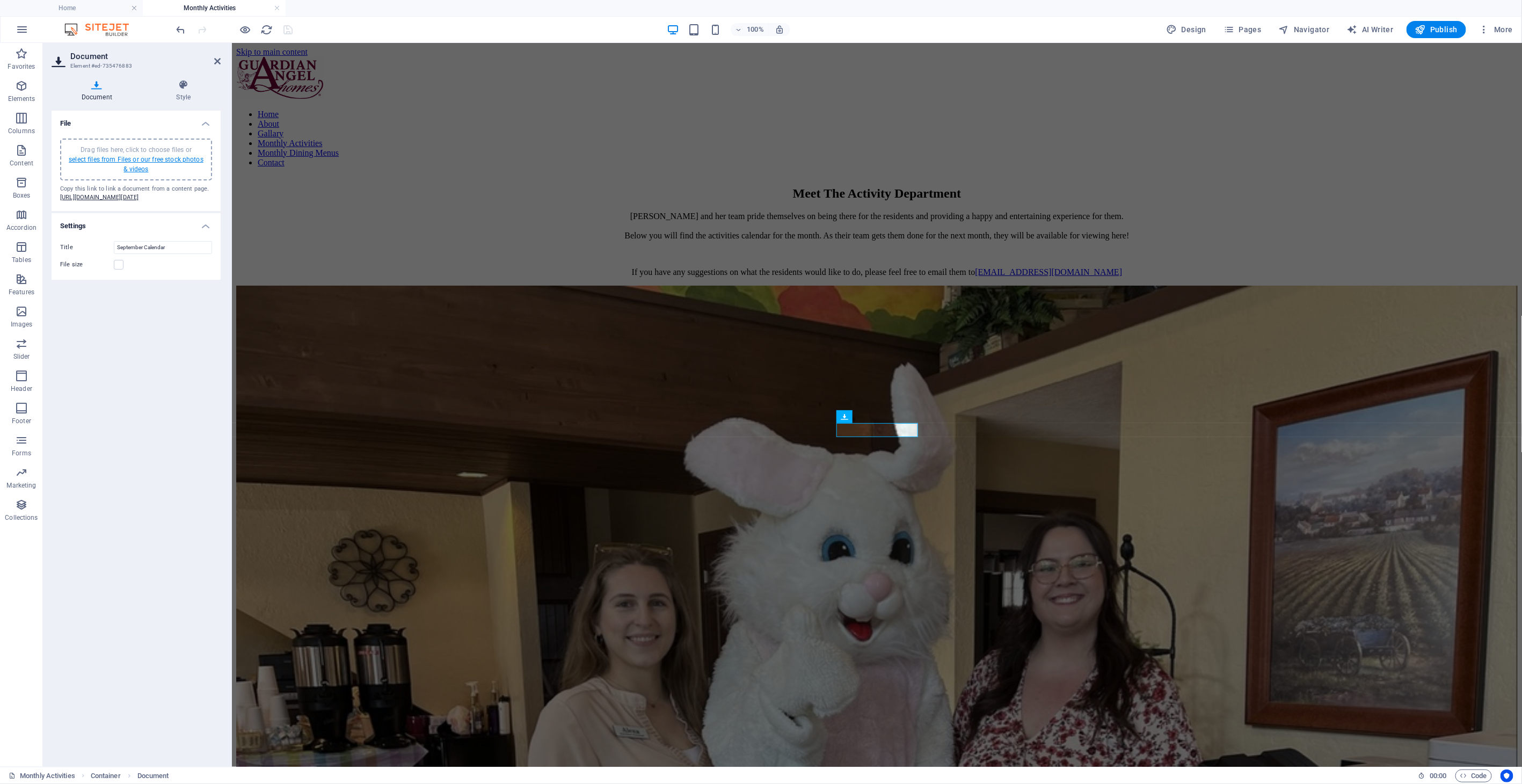
click at [126, 162] on link "select files from Files or our free stock photos & videos" at bounding box center [136, 164] width 135 height 17
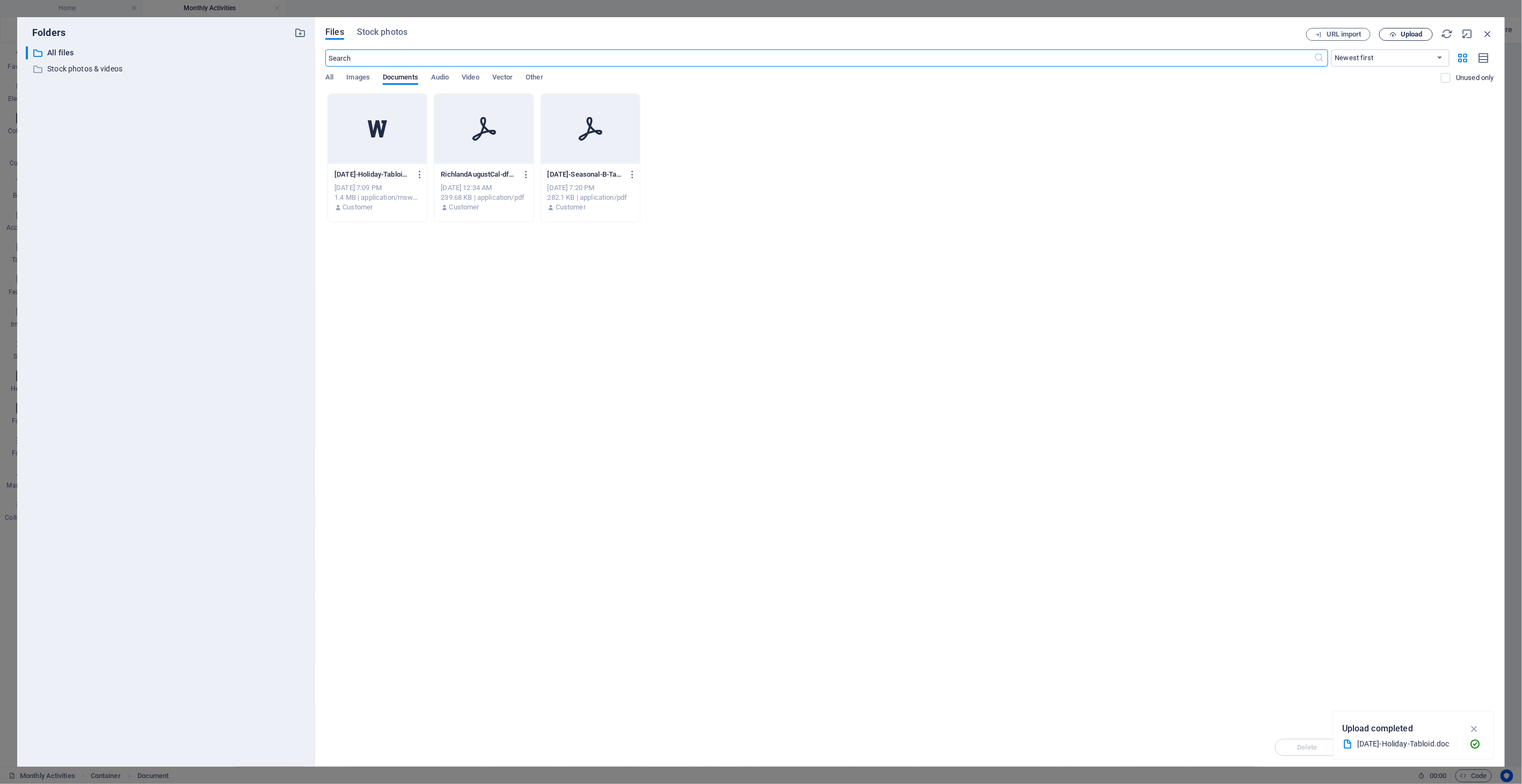
click at [1401, 31] on span "Upload" at bounding box center [1412, 34] width 22 height 6
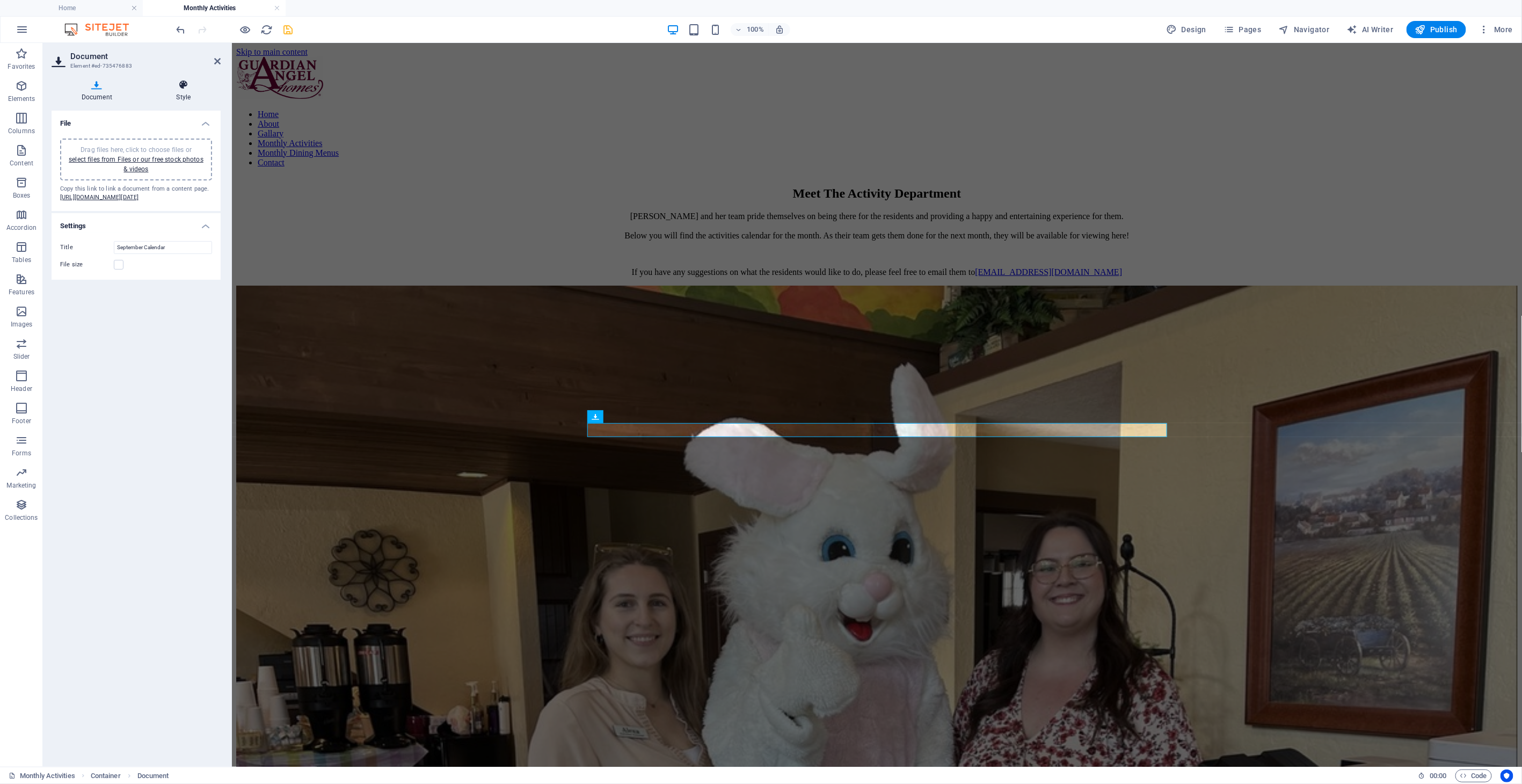
click at [177, 97] on h4 "Style" at bounding box center [183, 90] width 74 height 22
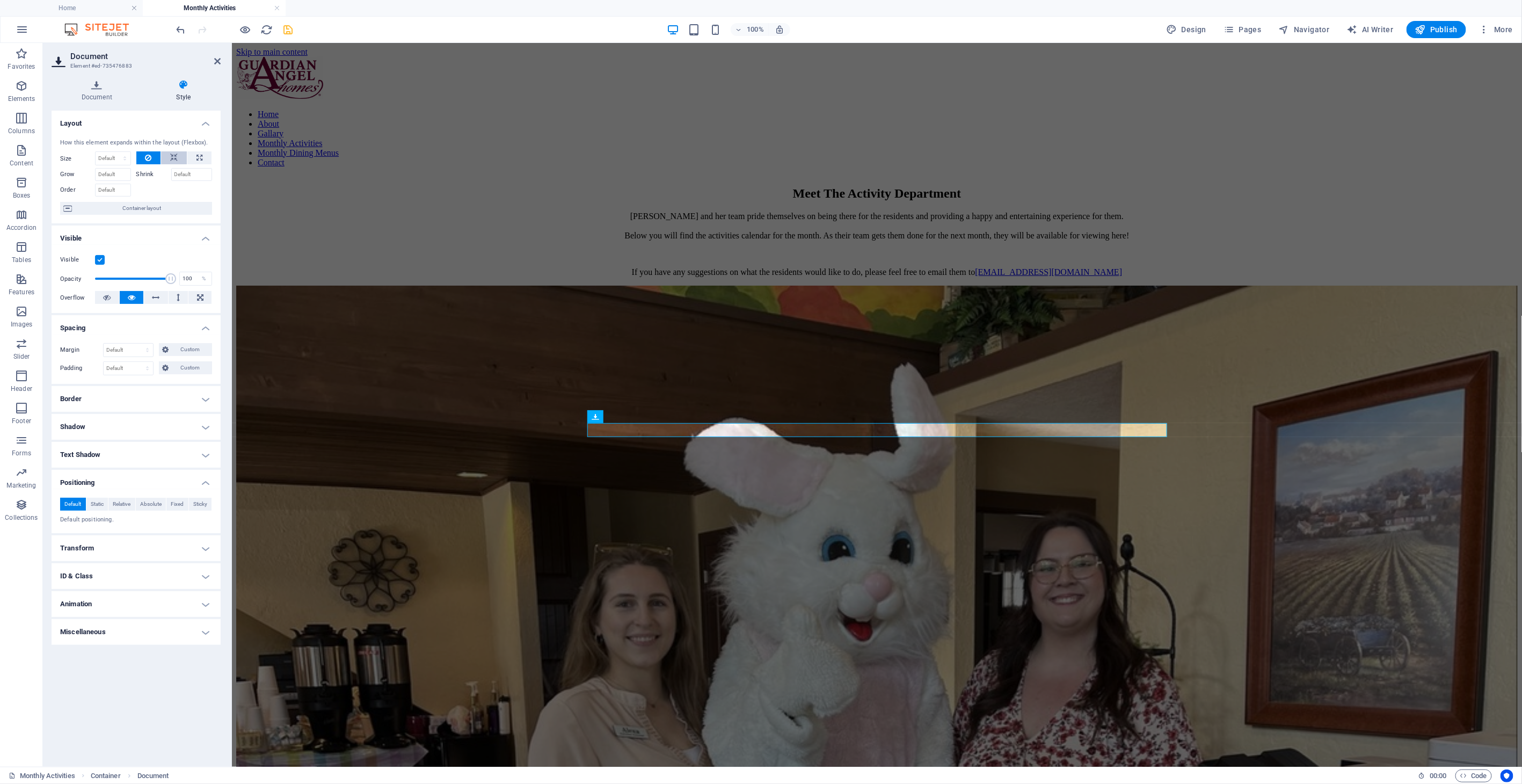
click at [177, 162] on icon at bounding box center [174, 158] width 8 height 13
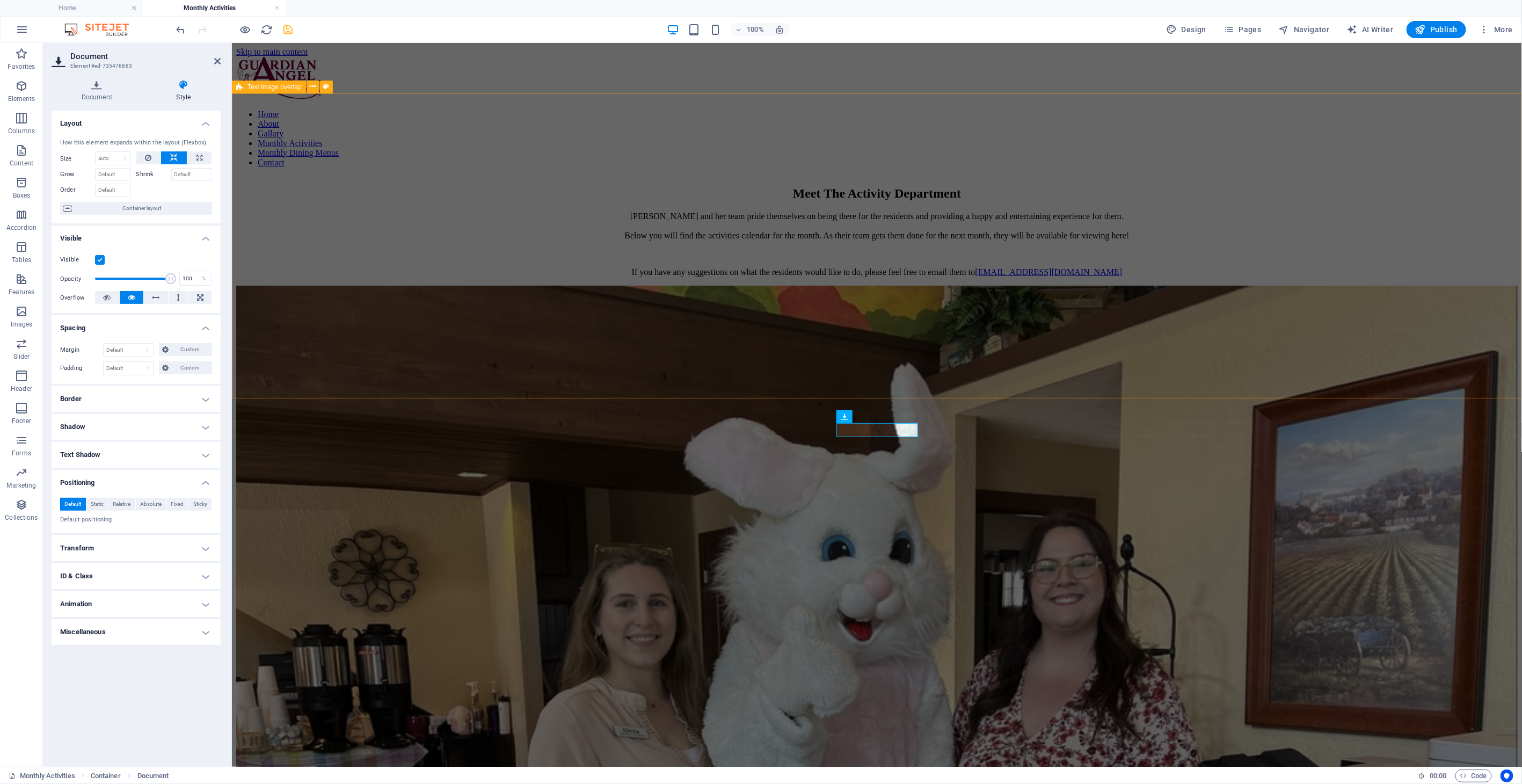
drag, startPoint x: 457, startPoint y: 287, endPoint x: 650, endPoint y: 287, distance: 193.0
click at [648, 287] on div "Meet The Activity Department [PERSON_NAME] and her team pride themselves on bei…" at bounding box center [876, 712] width 1282 height 1073
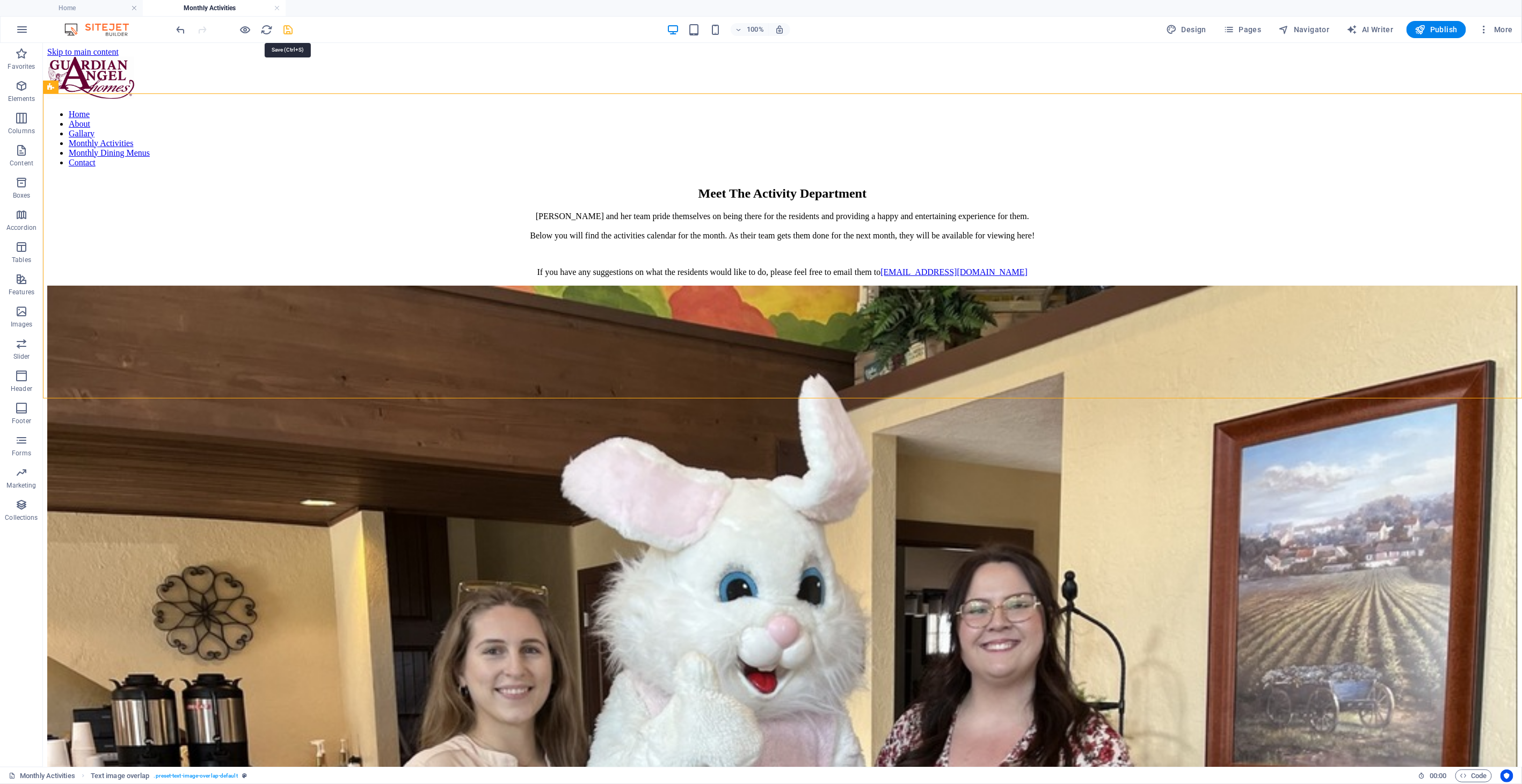
click at [284, 24] on icon "save" at bounding box center [288, 30] width 12 height 12
click at [1406, 32] on div "Design Pages Navigator AI Writer Publish More" at bounding box center [1339, 29] width 355 height 17
click at [1413, 32] on button "Publish" at bounding box center [1436, 29] width 60 height 17
